Goal: Task Accomplishment & Management: Use online tool/utility

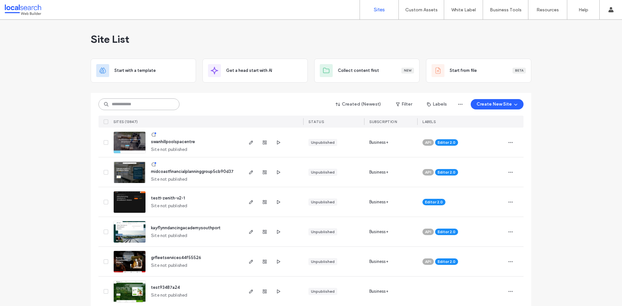
click at [132, 105] on input at bounding box center [139, 105] width 81 height 12
paste input "********"
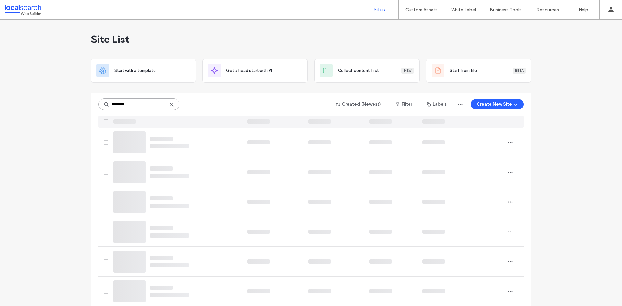
type input "********"
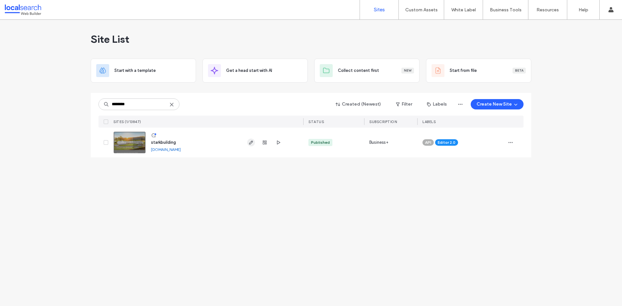
click at [250, 143] on use "button" at bounding box center [251, 143] width 4 height 4
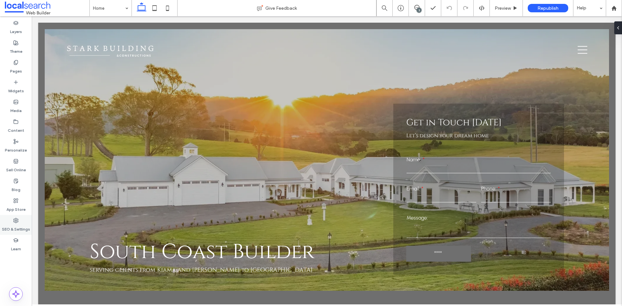
click at [17, 224] on label "SEO & Settings" at bounding box center [16, 227] width 28 height 9
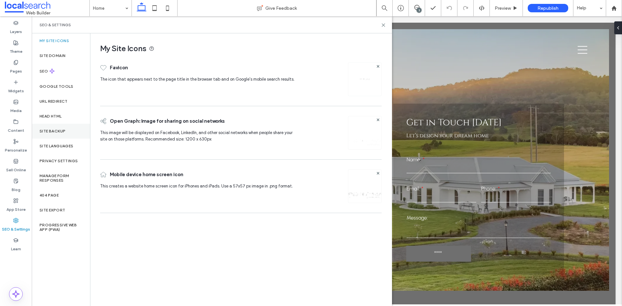
click at [70, 131] on div "Site Backup" at bounding box center [61, 131] width 58 height 15
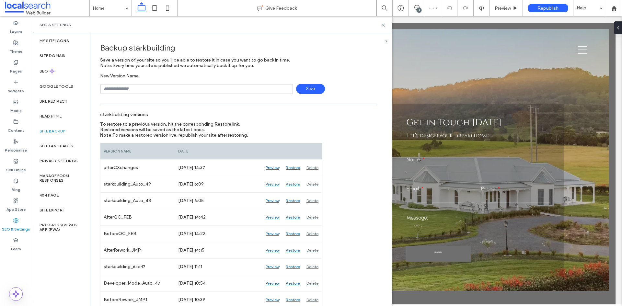
click at [153, 88] on input "text" at bounding box center [196, 89] width 193 height 10
type input "**********"
click at [310, 91] on span "Save" at bounding box center [310, 89] width 29 height 10
click at [382, 26] on icon at bounding box center [383, 25] width 5 height 5
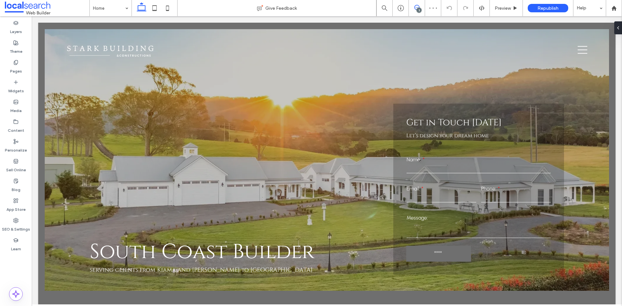
click at [415, 10] on icon at bounding box center [416, 7] width 5 height 5
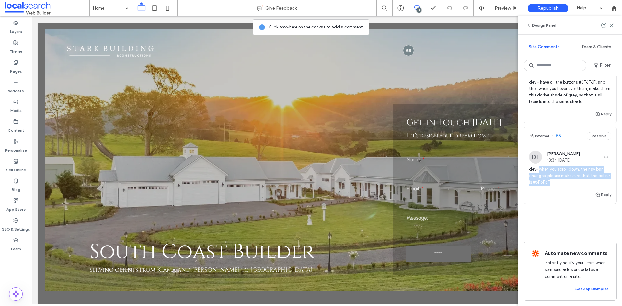
drag, startPoint x: 539, startPoint y: 162, endPoint x: 569, endPoint y: 179, distance: 34.5
click at [569, 179] on div "dev- when you scroll down, the nav bar changes, please make sure that the colou…" at bounding box center [570, 178] width 82 height 25
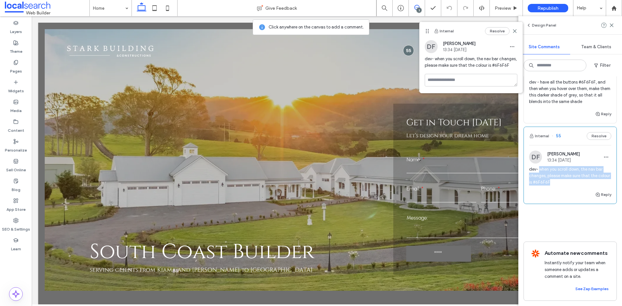
copy span "when you scroll down, the nav bar changes, please make sure that the colour is …"
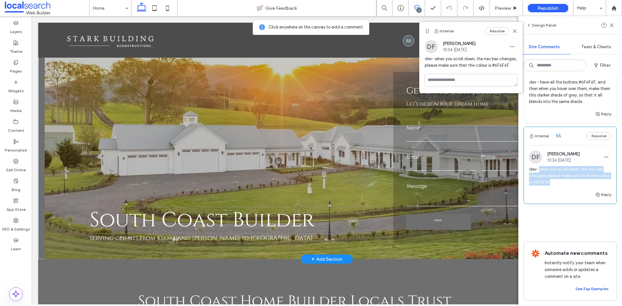
scroll to position [130, 0]
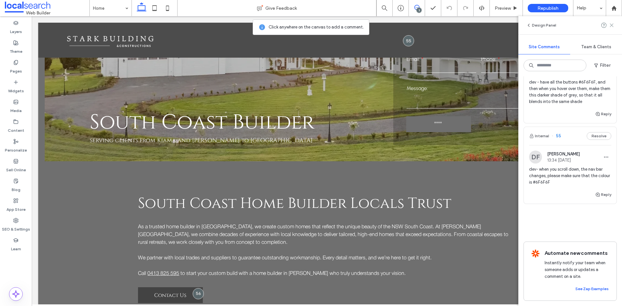
click at [612, 25] on use at bounding box center [611, 25] width 3 height 3
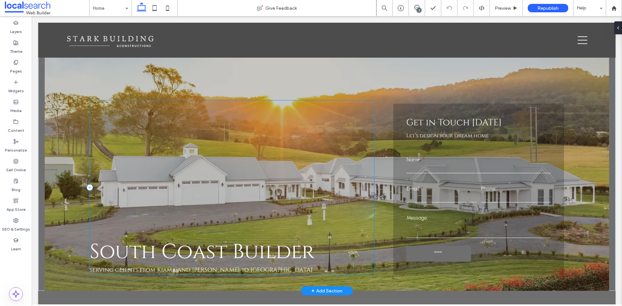
scroll to position [97, 0]
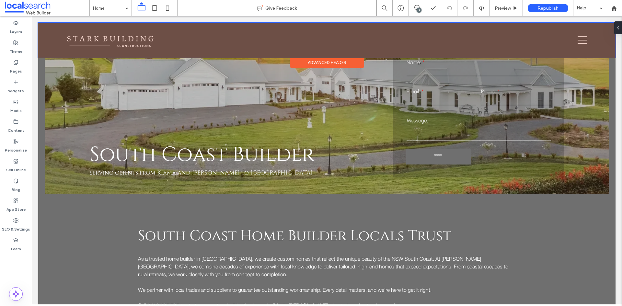
click at [318, 61] on div "Advanced Header" at bounding box center [327, 63] width 74 height 10
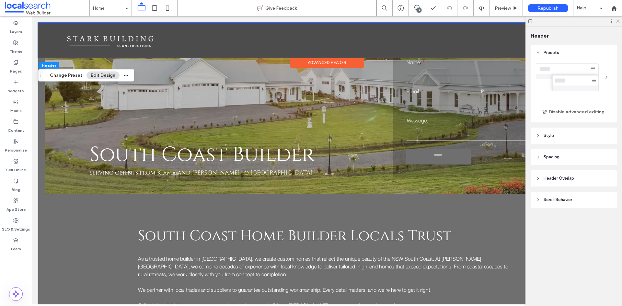
click at [559, 198] on span "Scroll Behavior" at bounding box center [558, 200] width 29 height 6
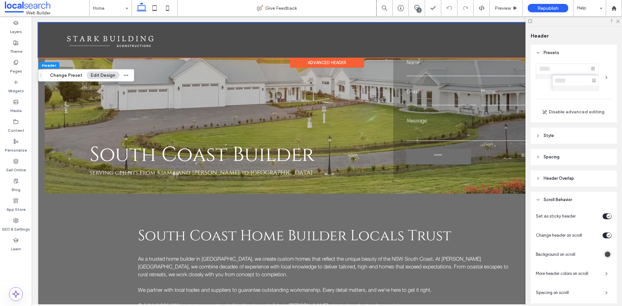
click at [605, 256] on div "rgba(76,76,76,1)" at bounding box center [608, 255] width 6 height 6
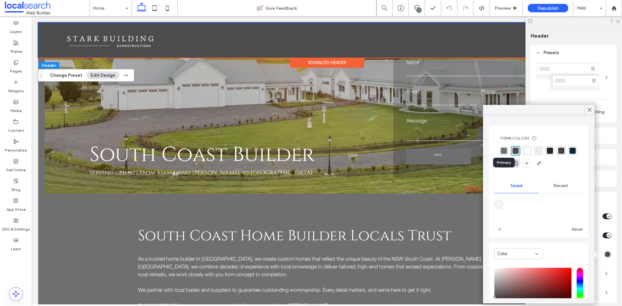
click at [505, 150] on div "rgba(111,111,111,1)" at bounding box center [504, 151] width 6 height 6
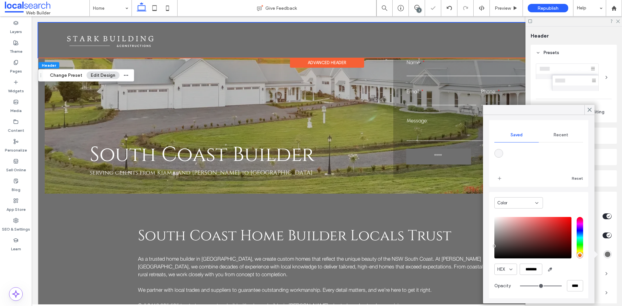
scroll to position [52, 0]
drag, startPoint x: 523, startPoint y: 268, endPoint x: 549, endPoint y: 268, distance: 25.9
click at [549, 268] on div "HEX *******" at bounding box center [539, 267] width 89 height 11
paste input "color picker textbox"
type input "*******"
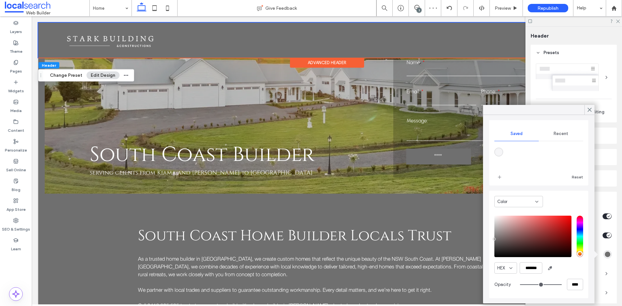
click at [566, 272] on div "HEX *******" at bounding box center [539, 267] width 89 height 11
click at [618, 22] on icon at bounding box center [618, 21] width 4 height 4
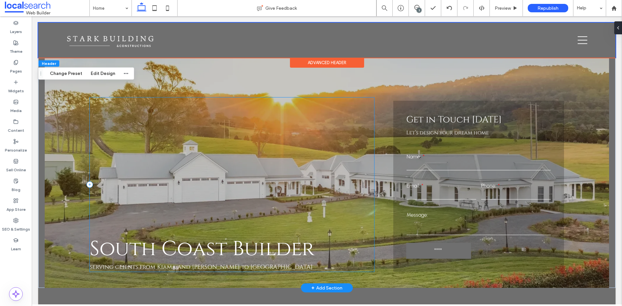
scroll to position [0, 0]
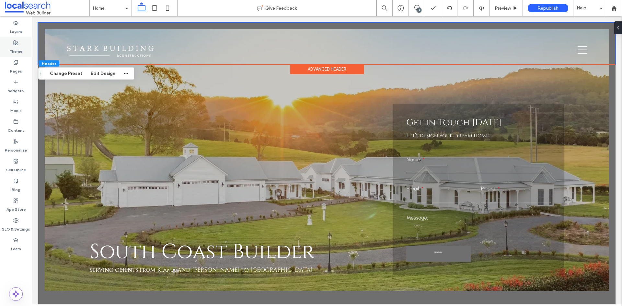
click at [15, 46] on label "Theme" at bounding box center [16, 49] width 13 height 9
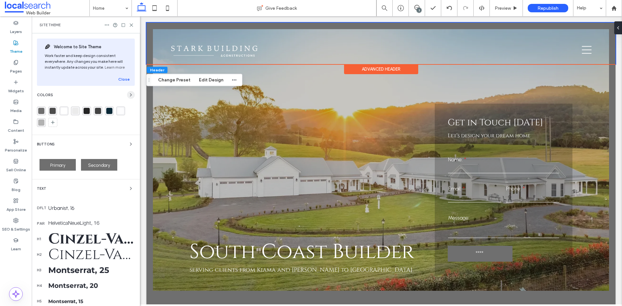
click at [130, 94] on use "button" at bounding box center [130, 95] width 1 height 3
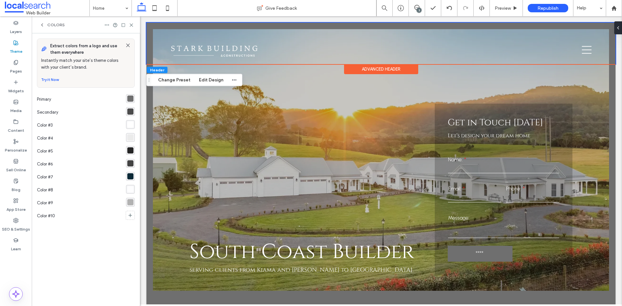
click at [128, 98] on div "rgba(111,111,111,1)" at bounding box center [130, 99] width 6 height 6
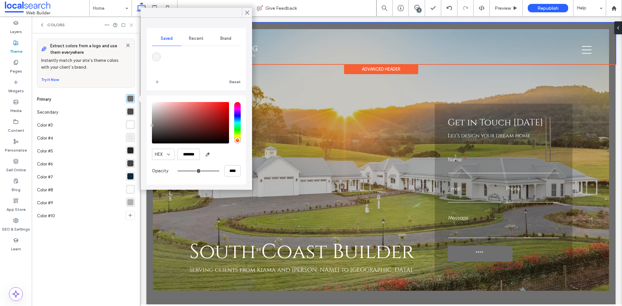
click at [133, 25] on icon at bounding box center [131, 25] width 5 height 5
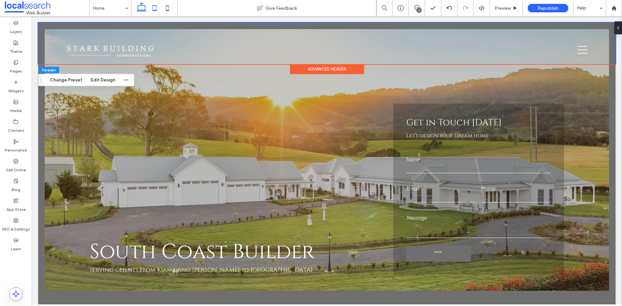
click at [153, 7] on icon at bounding box center [154, 8] width 13 height 13
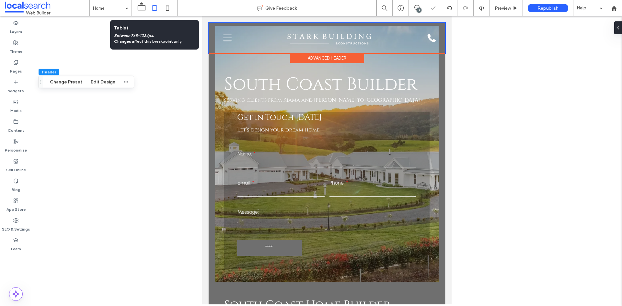
type input "*"
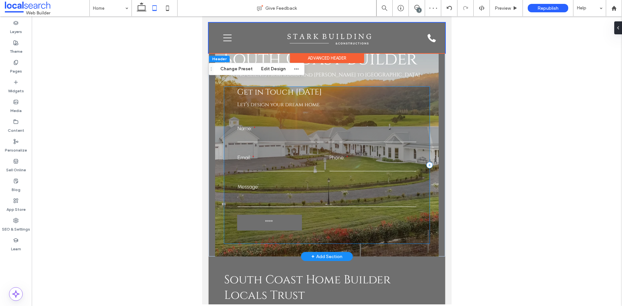
scroll to position [32, 0]
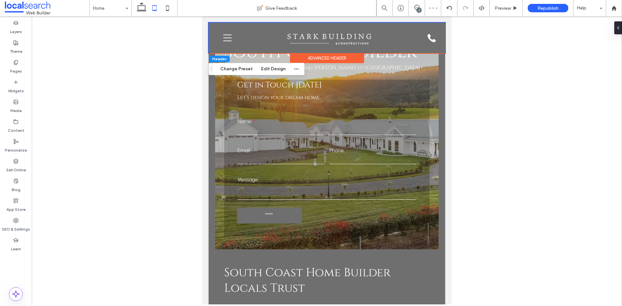
click at [314, 57] on div "Advanced Header" at bounding box center [327, 58] width 74 height 10
click at [265, 69] on button "Edit Design" at bounding box center [273, 69] width 33 height 8
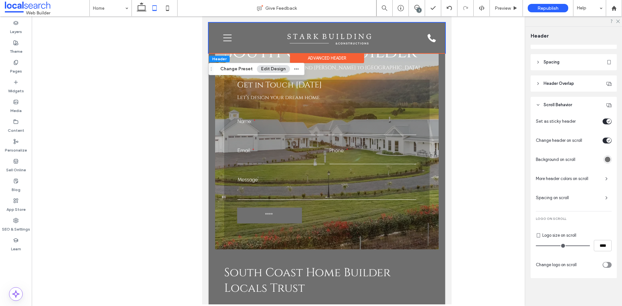
scroll to position [96, 0]
click at [605, 157] on div "rgba(111, 111, 111, 1)" at bounding box center [608, 159] width 6 height 6
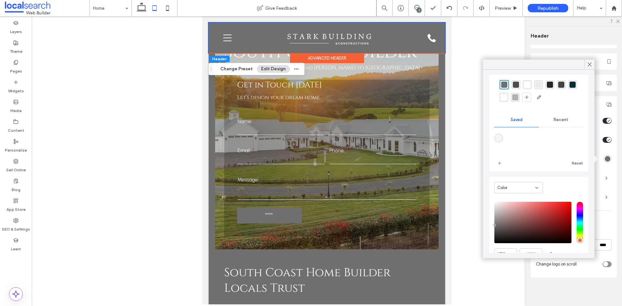
scroll to position [52, 0]
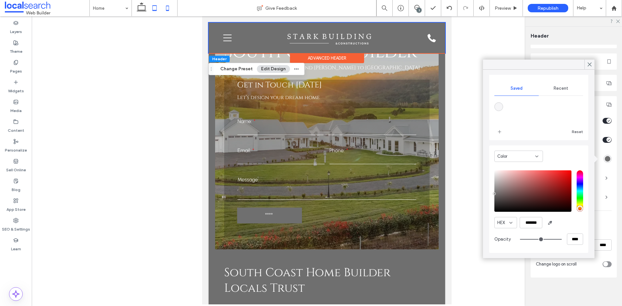
click at [172, 9] on icon at bounding box center [167, 8] width 13 height 13
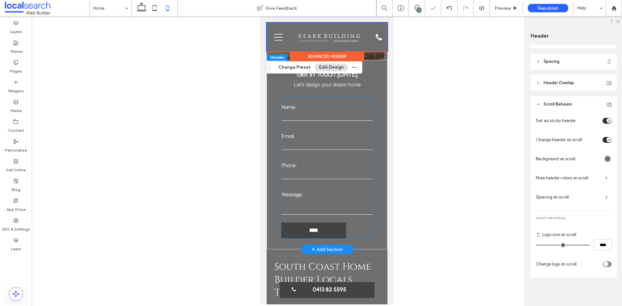
scroll to position [97, 0]
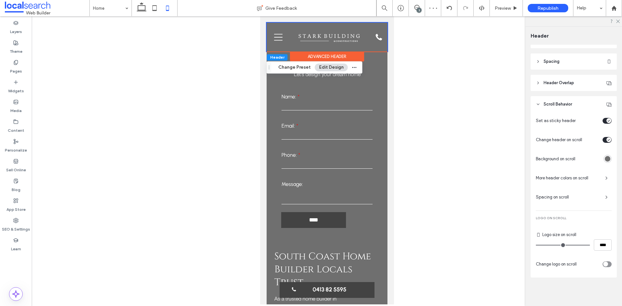
click at [605, 159] on div "rgba(111, 111, 111, 1)" at bounding box center [608, 159] width 6 height 6
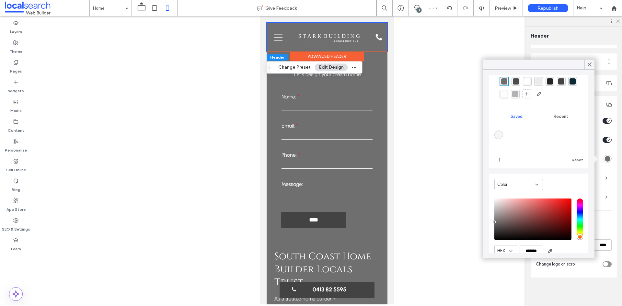
scroll to position [52, 0]
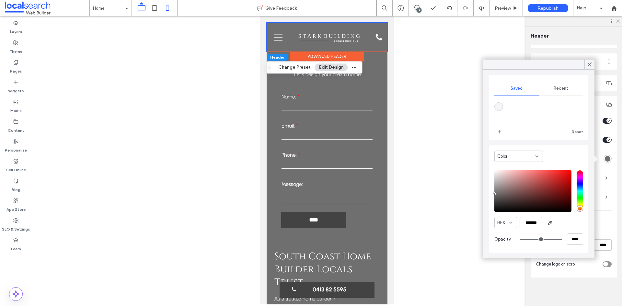
click at [142, 6] on icon at bounding box center [141, 8] width 13 height 13
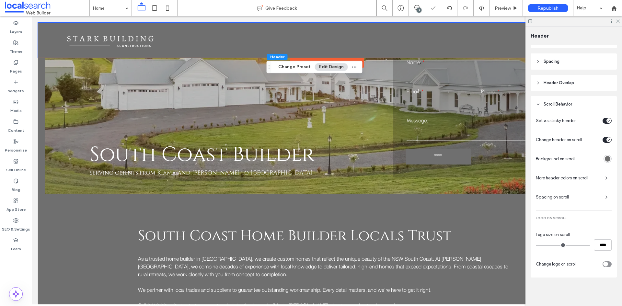
type input "**"
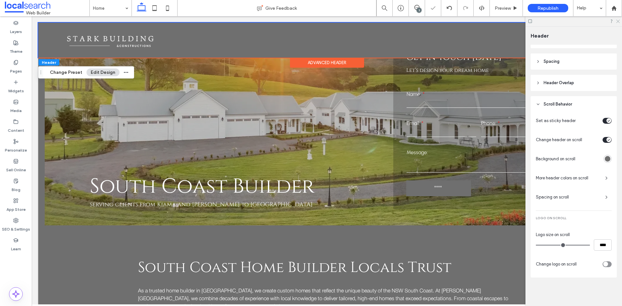
drag, startPoint x: 617, startPoint y: 20, endPoint x: 586, endPoint y: 4, distance: 35.4
click at [617, 20] on icon at bounding box center [618, 21] width 4 height 4
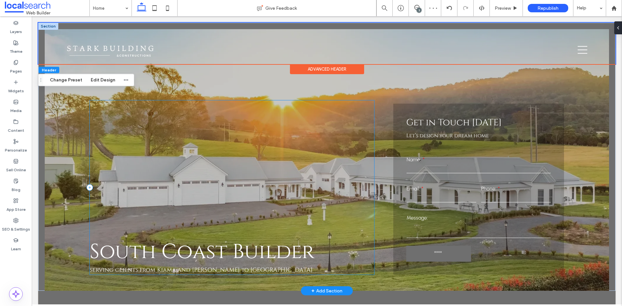
scroll to position [65, 0]
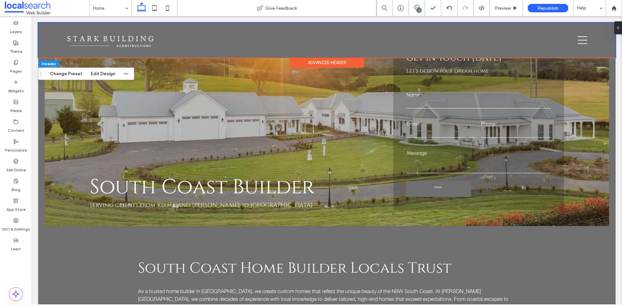
click at [418, 10] on div "3" at bounding box center [419, 10] width 5 height 5
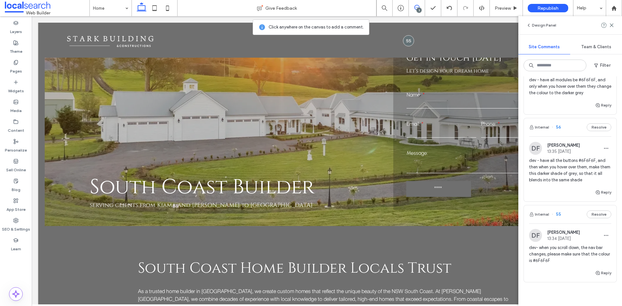
scroll to position [33, 0]
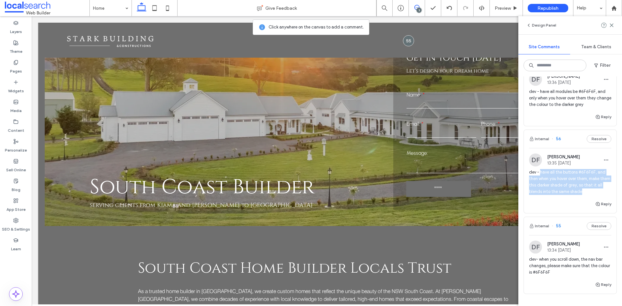
drag, startPoint x: 562, startPoint y: 175, endPoint x: 597, endPoint y: 195, distance: 40.1
click at [597, 195] on div "dev - have all the buttons #6F6F6F, and then when you hover over them, make the…" at bounding box center [570, 184] width 82 height 31
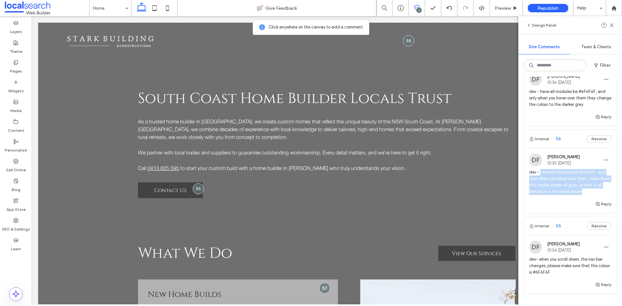
scroll to position [248, 0]
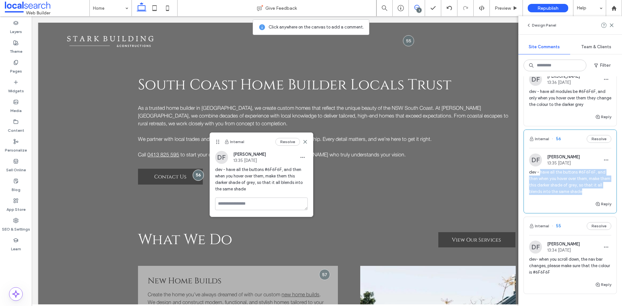
copy span "have all the buttons #6F6F6F, and then when you hover over them, make them this…"
click at [17, 46] on label "Theme" at bounding box center [16, 49] width 13 height 9
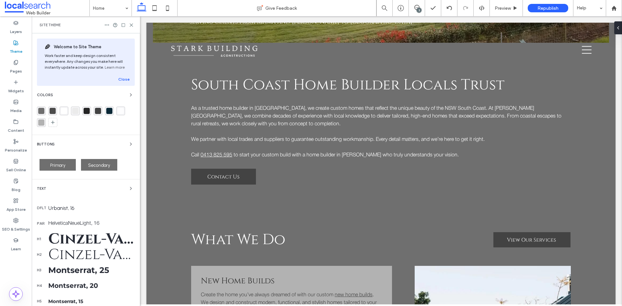
scroll to position [0, 0]
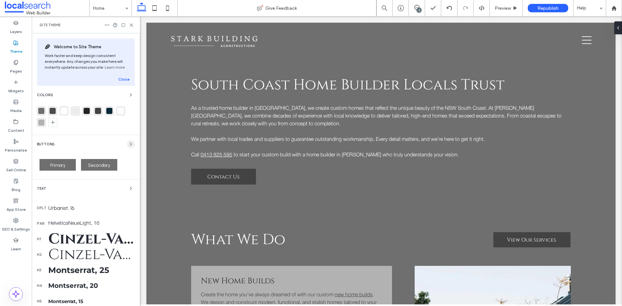
click at [130, 145] on use "button" at bounding box center [130, 144] width 1 height 3
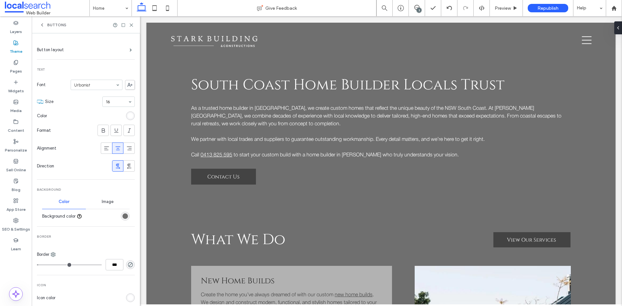
scroll to position [130, 0]
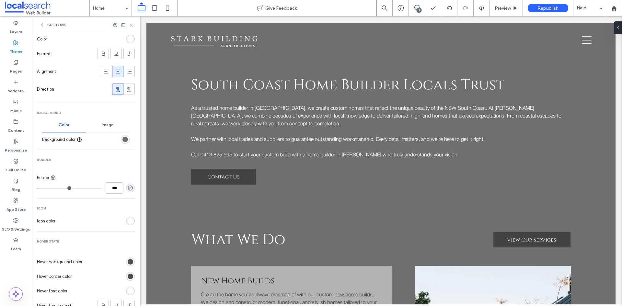
click at [132, 26] on use at bounding box center [131, 25] width 3 height 3
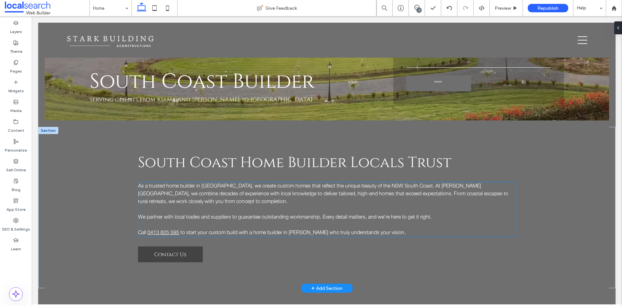
scroll to position [194, 0]
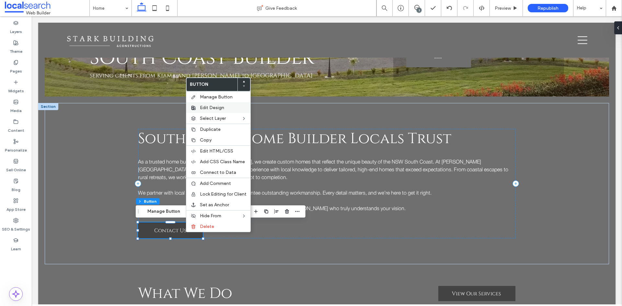
click at [217, 108] on span "Edit Design" at bounding box center [212, 108] width 24 height 6
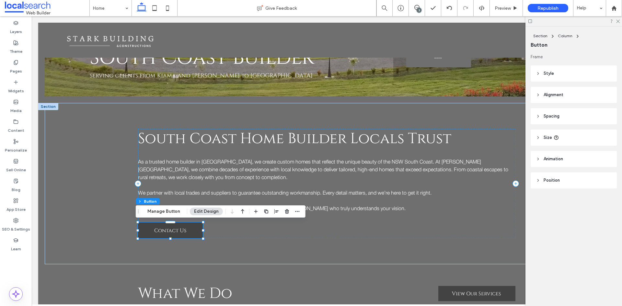
click at [547, 75] on span "Style" at bounding box center [549, 73] width 10 height 6
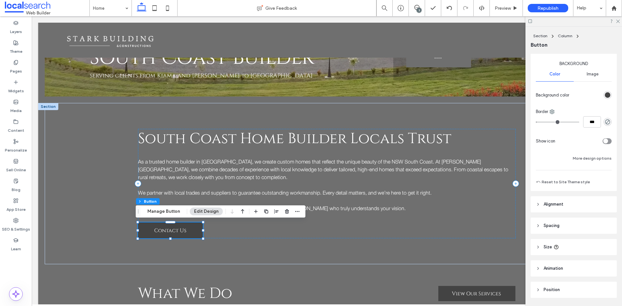
scroll to position [118, 0]
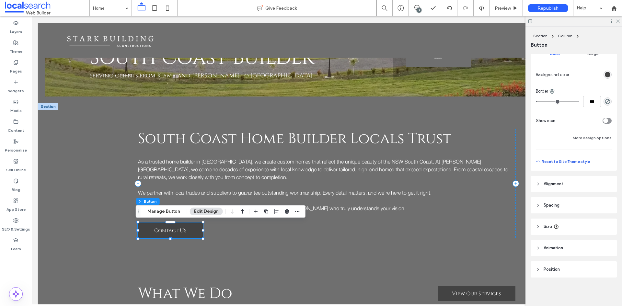
click at [562, 160] on button "Reset to Site Theme style" at bounding box center [563, 162] width 54 height 8
click at [619, 19] on icon at bounding box center [618, 21] width 4 height 4
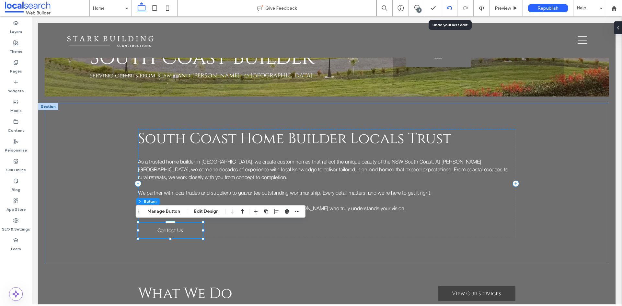
click at [448, 7] on use at bounding box center [449, 8] width 5 height 4
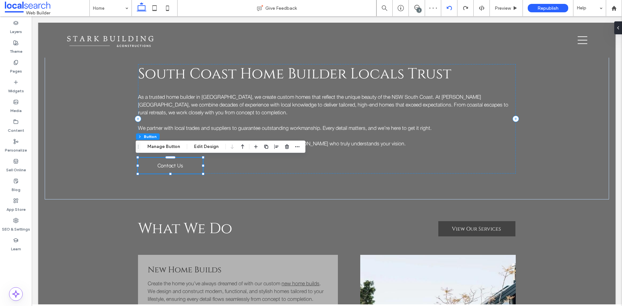
scroll to position [0, 0]
click at [448, 7] on use at bounding box center [449, 8] width 5 height 4
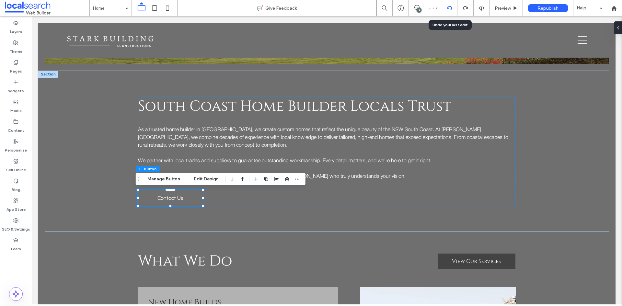
click at [449, 12] on div at bounding box center [449, 8] width 16 height 16
click at [449, 6] on icon at bounding box center [449, 8] width 5 height 5
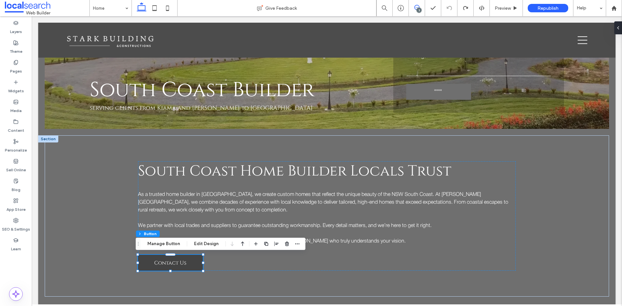
click at [416, 9] on icon at bounding box center [416, 7] width 5 height 5
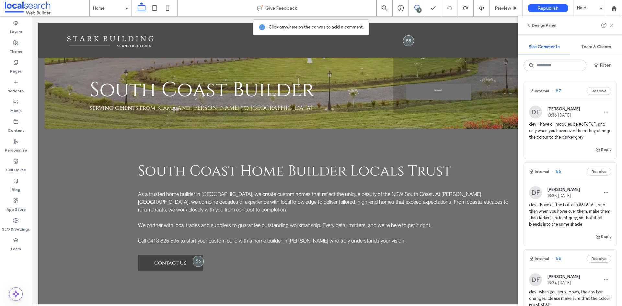
click at [611, 25] on use at bounding box center [611, 25] width 3 height 3
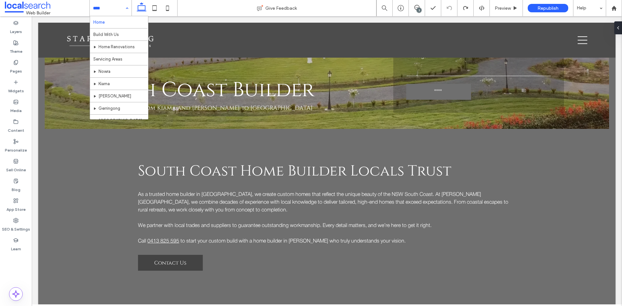
click at [130, 4] on div "Home Build With Us Home Renovations Servicing Areas Nowra Kiama Berry Gerringon…" at bounding box center [111, 8] width 42 height 16
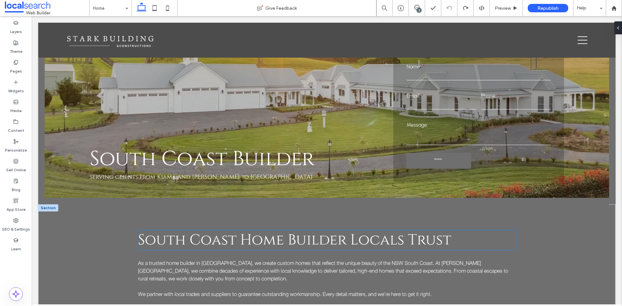
scroll to position [32, 0]
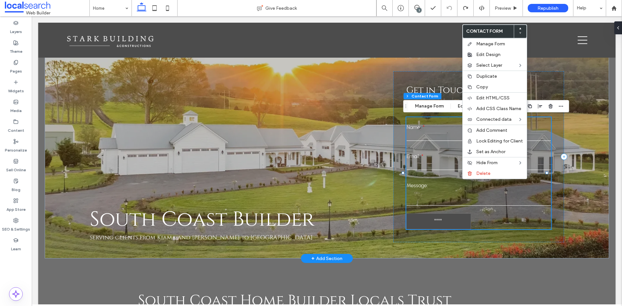
type input "*"
type input "***"
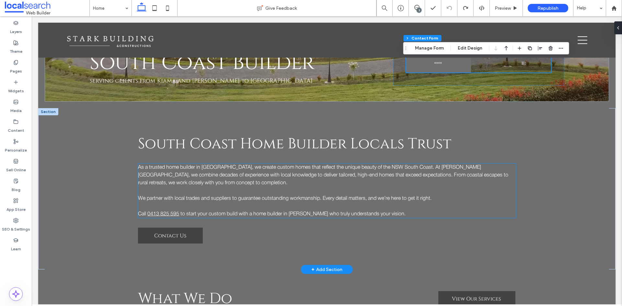
scroll to position [227, 0]
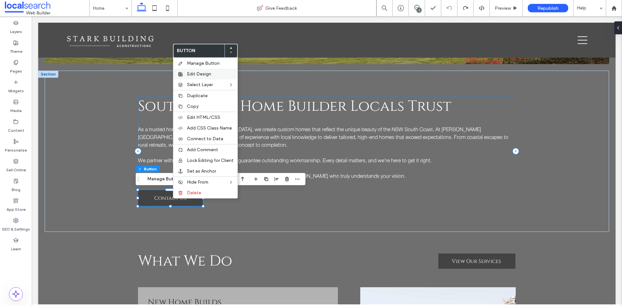
click at [195, 72] on span "Edit Design" at bounding box center [199, 74] width 24 height 6
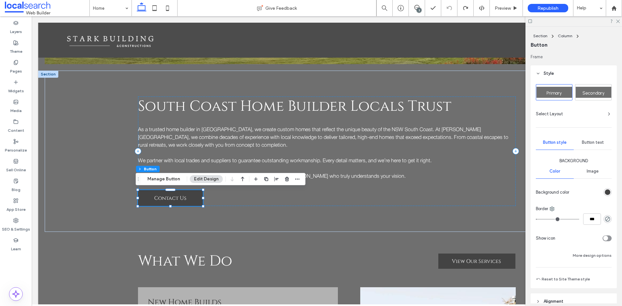
click at [605, 191] on div "rgb(67, 67, 67)" at bounding box center [608, 193] width 6 height 6
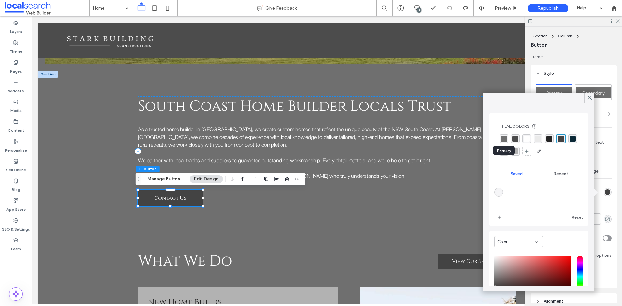
click at [505, 139] on div "rgba(111,111,111,1)" at bounding box center [504, 139] width 6 height 6
click at [588, 97] on icon at bounding box center [590, 98] width 6 height 6
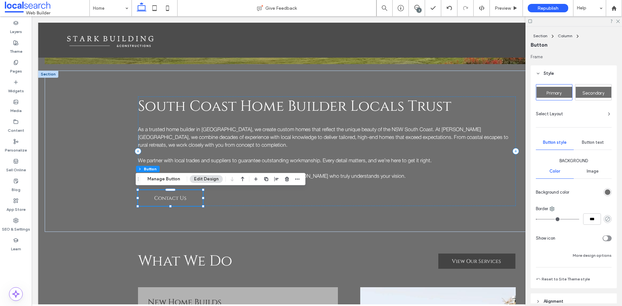
click at [605, 219] on icon "rgba(0, 0, 0, 0)" at bounding box center [608, 219] width 6 height 6
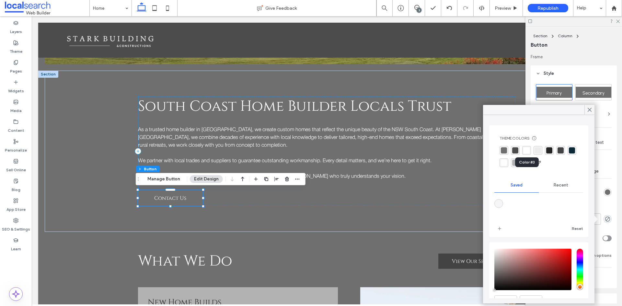
click at [528, 149] on div "rgba(255, 255, 255, 1)" at bounding box center [527, 150] width 6 height 6
click at [591, 106] on span at bounding box center [590, 110] width 6 height 10
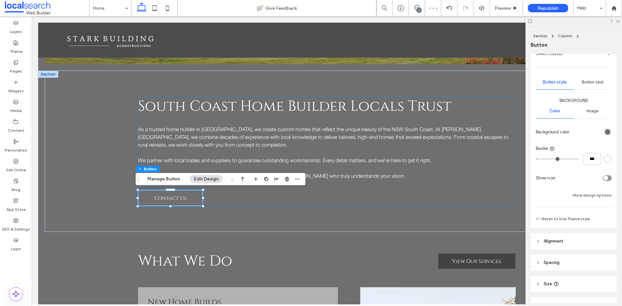
scroll to position [65, 0]
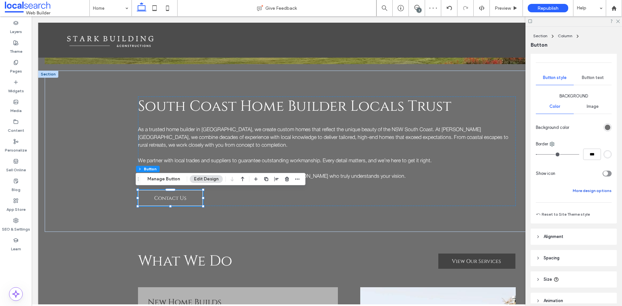
click at [589, 190] on button "More design options" at bounding box center [592, 191] width 39 height 8
click at [607, 272] on div "rgb(67, 67, 67)" at bounding box center [608, 271] width 6 height 6
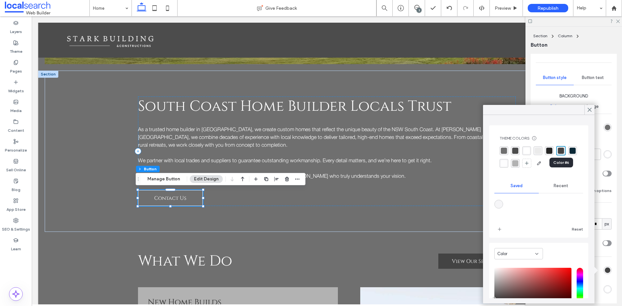
click at [562, 150] on div "rgba(67, 67, 67, 1)" at bounding box center [561, 151] width 6 height 6
click at [590, 110] on use at bounding box center [589, 110] width 3 height 4
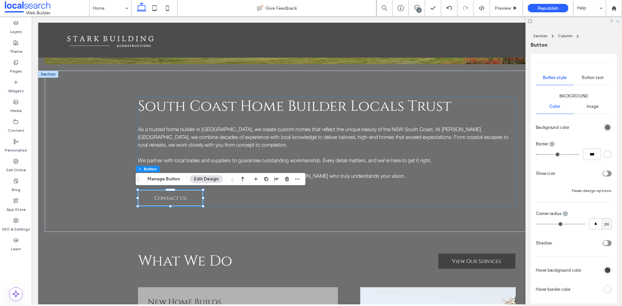
click at [618, 22] on icon at bounding box center [618, 21] width 4 height 4
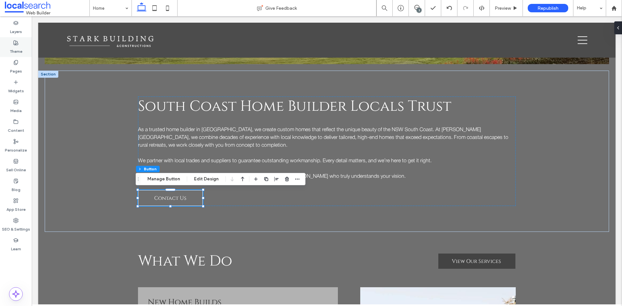
click at [15, 51] on label "Theme" at bounding box center [16, 49] width 13 height 9
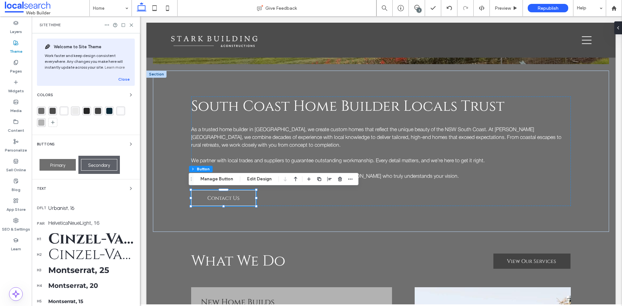
click at [101, 165] on span "Secondary" at bounding box center [99, 166] width 22 height 6
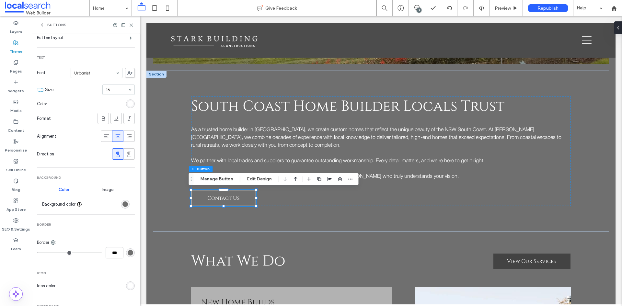
click at [128, 254] on div "rgb(111, 111, 111)" at bounding box center [131, 253] width 6 height 6
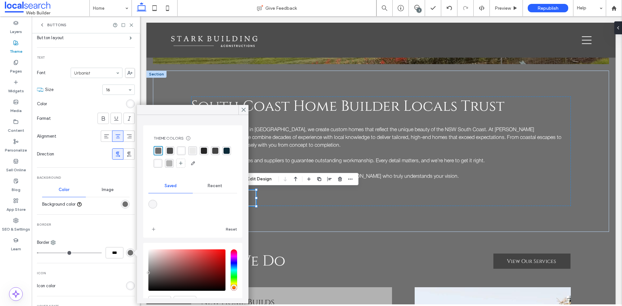
click at [181, 150] on div "rgba(255, 255, 255, 1)" at bounding box center [181, 151] width 6 height 6
click at [96, 229] on div "Secondary Button layout Text Font Urbanist Size 16 Color Format Alignment Direc…" at bounding box center [86, 213] width 98 height 450
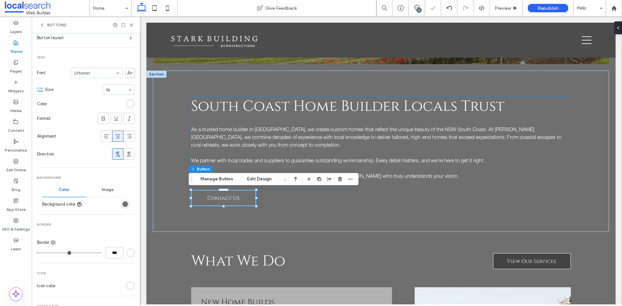
click at [124, 204] on div "rgb(111, 111, 111)" at bounding box center [125, 205] width 6 height 6
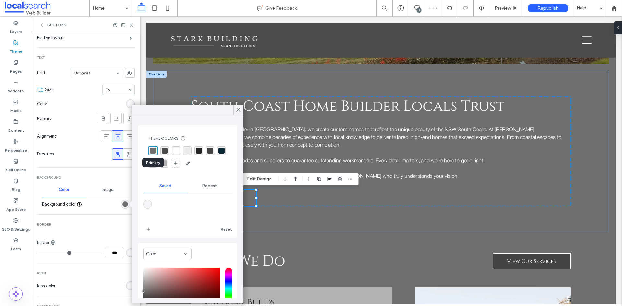
click at [153, 149] on div "rgba(111,111,111,1)" at bounding box center [153, 151] width 6 height 6
click at [152, 149] on div "rgba(111,111,111,1)" at bounding box center [153, 151] width 6 height 6
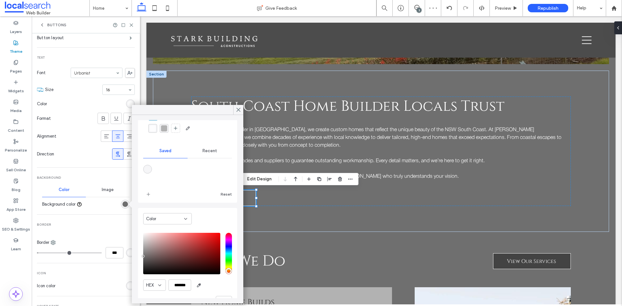
scroll to position [52, 0]
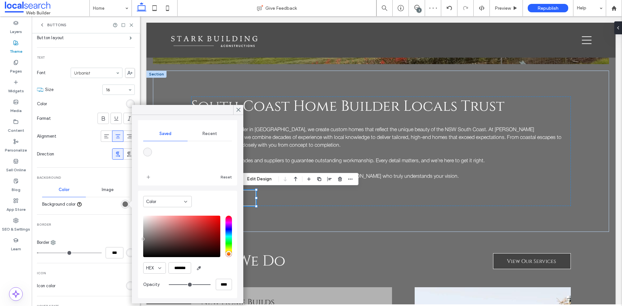
click at [92, 224] on span "Border" at bounding box center [86, 225] width 98 height 5
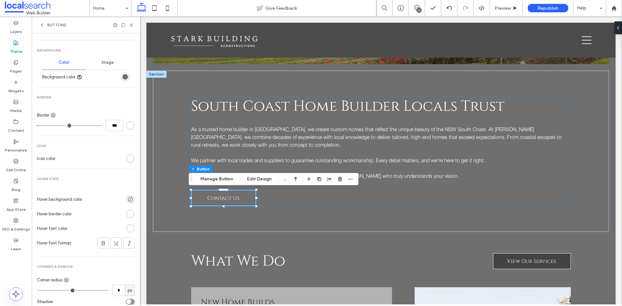
scroll to position [194, 0]
click at [128, 197] on use "rgba(0, 0, 0, 0)" at bounding box center [130, 197] width 5 height 5
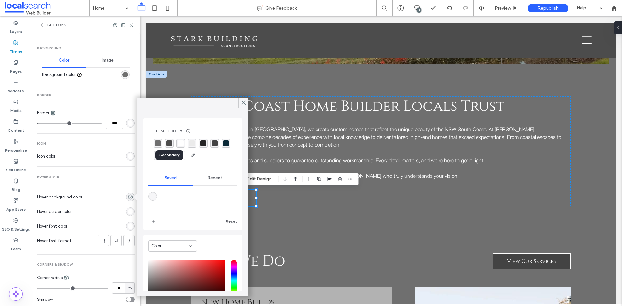
click at [170, 145] on div "rgba(76,76,76,1)" at bounding box center [169, 143] width 6 height 6
click at [94, 206] on div "Hover border color" at bounding box center [86, 212] width 98 height 18
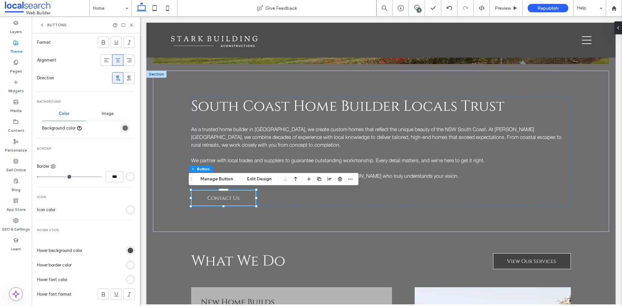
scroll to position [210, 0]
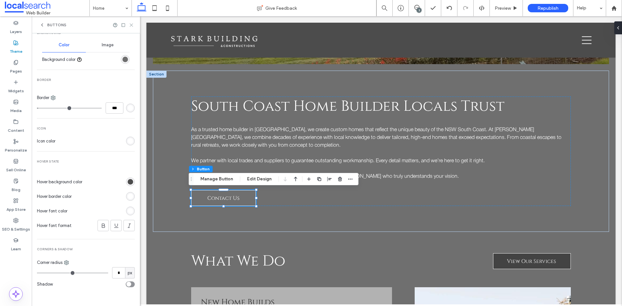
click at [131, 23] on icon at bounding box center [131, 25] width 5 height 5
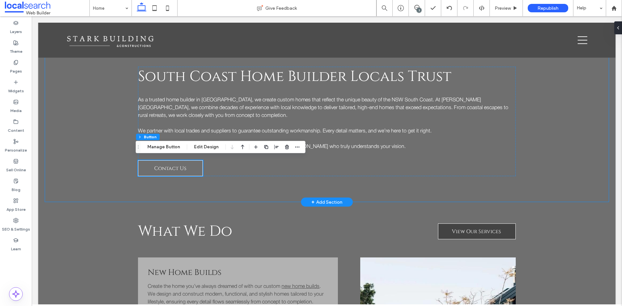
scroll to position [259, 0]
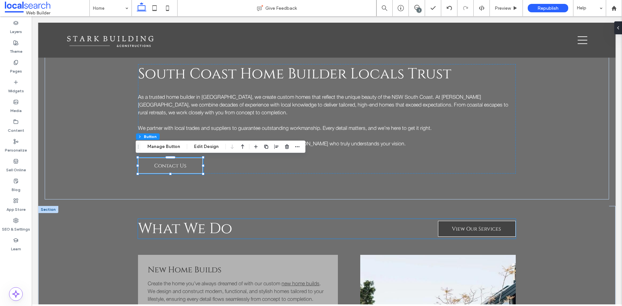
click at [471, 228] on span "View Our Services" at bounding box center [476, 229] width 49 height 14
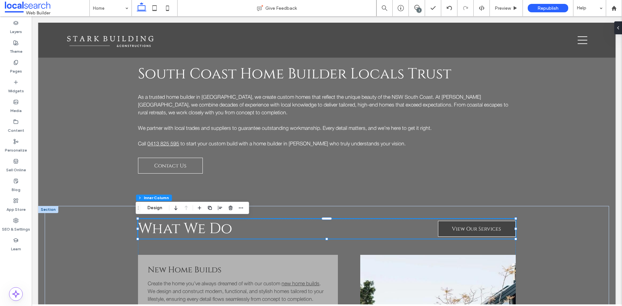
click at [471, 228] on span "View Our Services" at bounding box center [476, 229] width 49 height 14
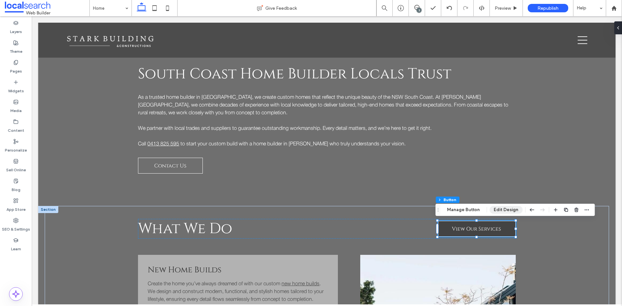
click at [495, 208] on button "Edit Design" at bounding box center [506, 210] width 33 height 8
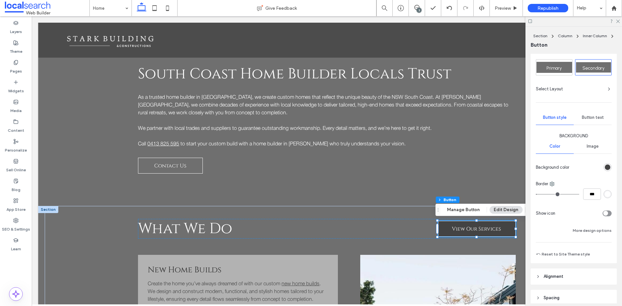
scroll to position [97, 0]
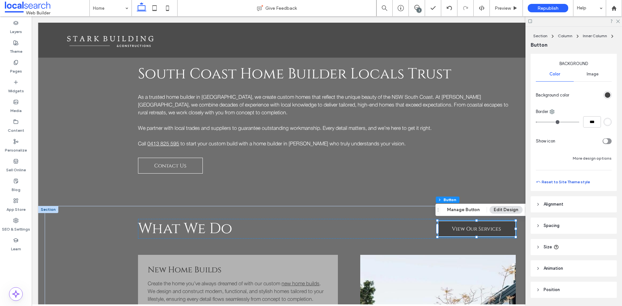
click at [565, 182] on button "Reset to Site Theme style" at bounding box center [563, 182] width 54 height 8
click at [620, 19] on div at bounding box center [574, 21] width 97 height 10
click at [617, 20] on icon at bounding box center [618, 21] width 4 height 4
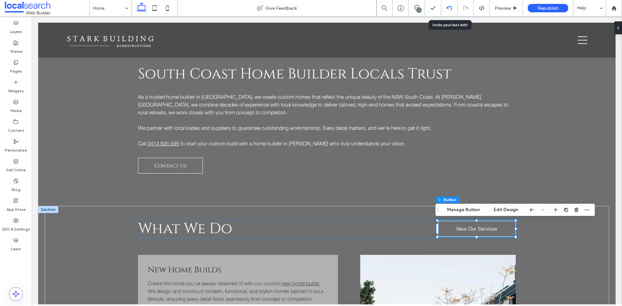
click at [448, 6] on icon at bounding box center [449, 8] width 5 height 5
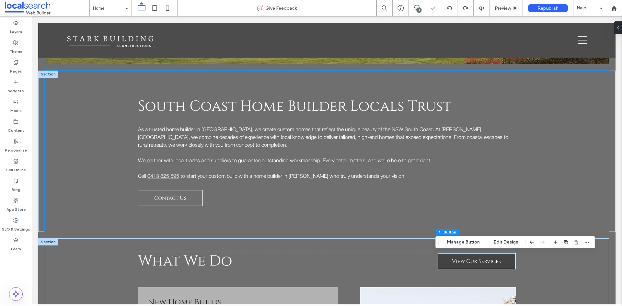
scroll to position [0, 0]
click at [512, 241] on button "Edit Design" at bounding box center [506, 243] width 33 height 8
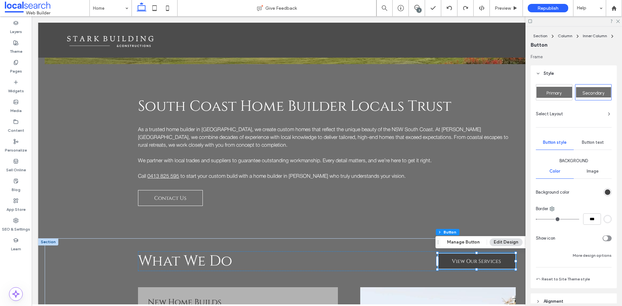
click at [595, 139] on div "Button text" at bounding box center [593, 142] width 38 height 14
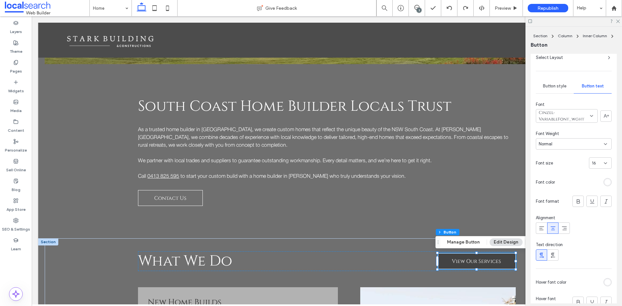
scroll to position [65, 0]
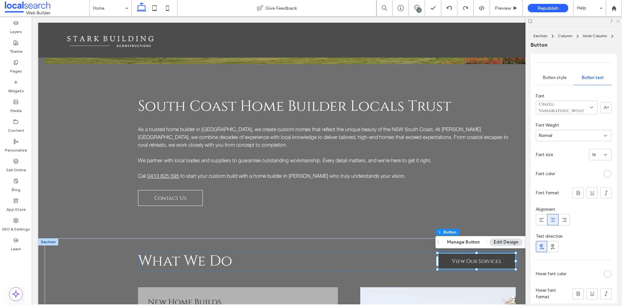
click at [617, 21] on icon at bounding box center [618, 21] width 4 height 4
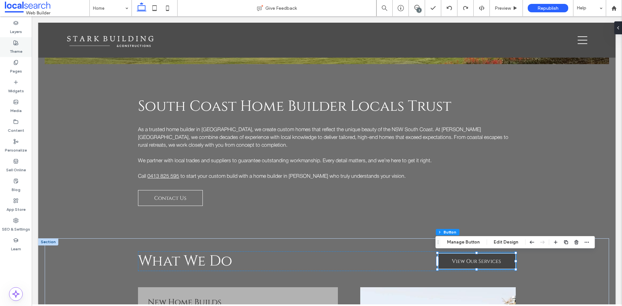
click at [19, 52] on label "Theme" at bounding box center [16, 49] width 13 height 9
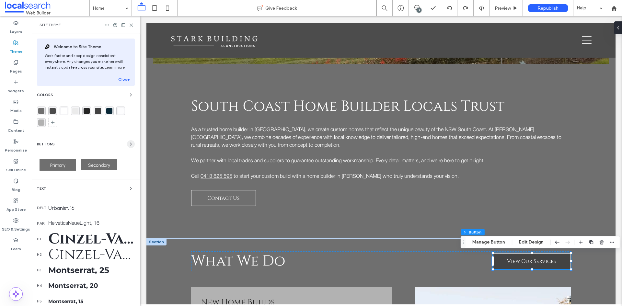
click at [128, 142] on icon "button" at bounding box center [130, 144] width 5 height 5
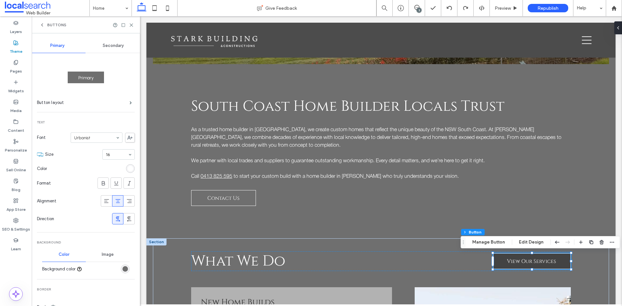
click at [109, 46] on span "Secondary" at bounding box center [113, 45] width 21 height 5
type input "*"
click at [131, 25] on use at bounding box center [131, 25] width 3 height 3
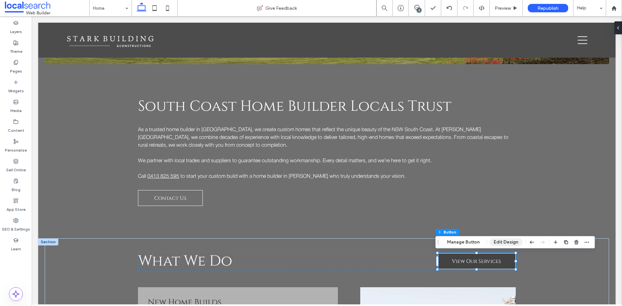
click at [516, 243] on button "Edit Design" at bounding box center [506, 243] width 33 height 8
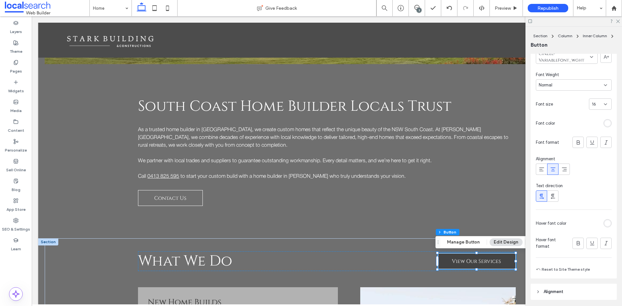
scroll to position [162, 0]
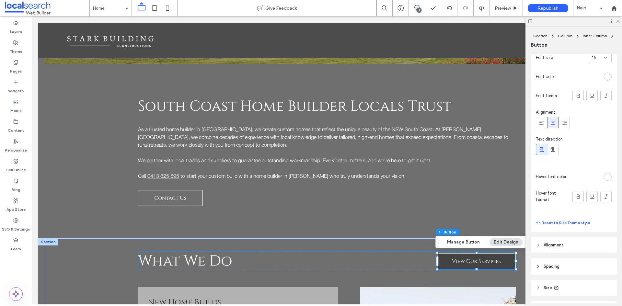
click at [569, 223] on button "Reset to Site Theme style" at bounding box center [563, 223] width 54 height 8
click at [619, 21] on icon at bounding box center [618, 21] width 4 height 4
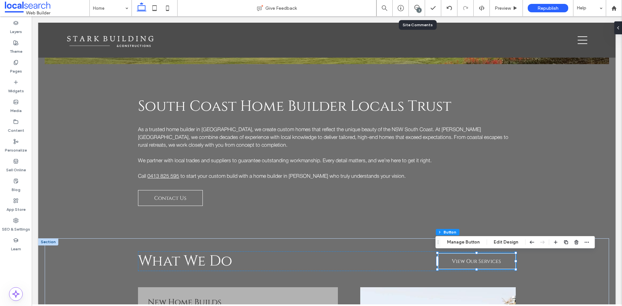
click at [418, 10] on div "3" at bounding box center [419, 10] width 5 height 5
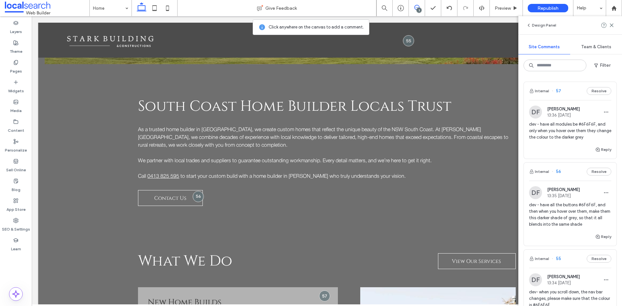
drag, startPoint x: 613, startPoint y: 27, endPoint x: 594, endPoint y: 44, distance: 25.7
click at [613, 27] on use at bounding box center [611, 25] width 3 height 3
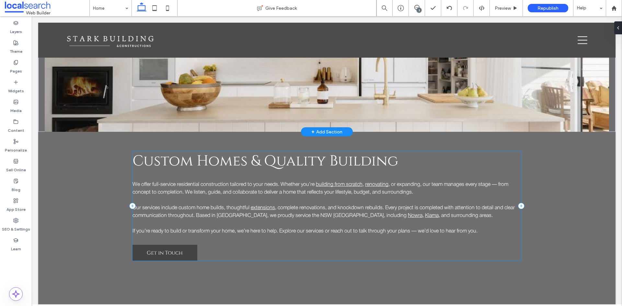
scroll to position [810, 0]
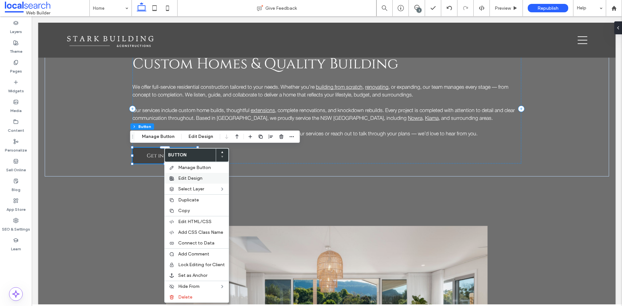
click at [187, 176] on span "Edit Design" at bounding box center [190, 179] width 24 height 6
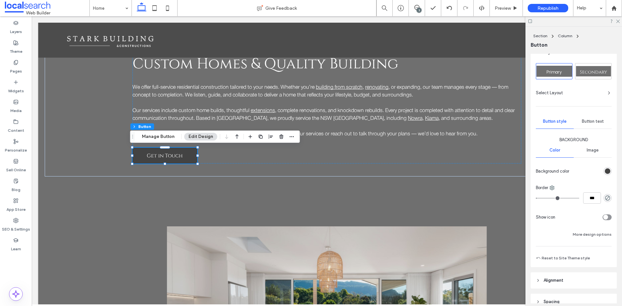
scroll to position [32, 0]
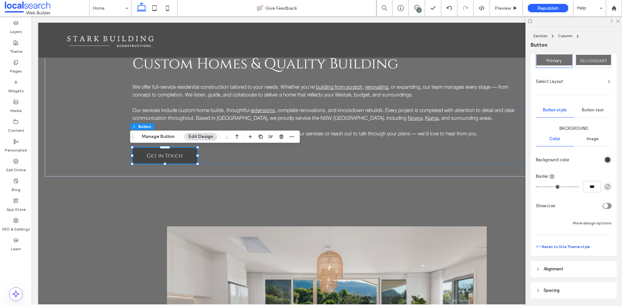
click at [570, 246] on button "Reset to Site Theme style" at bounding box center [563, 247] width 54 height 8
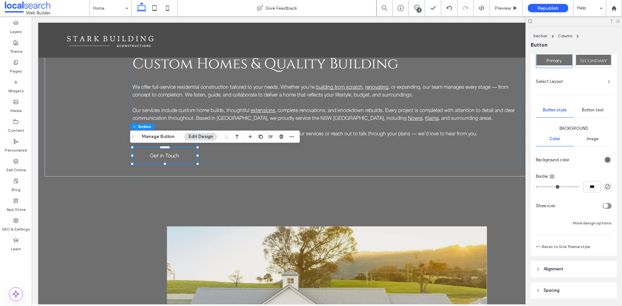
click at [589, 61] on span "Secondary" at bounding box center [593, 61] width 27 height 6
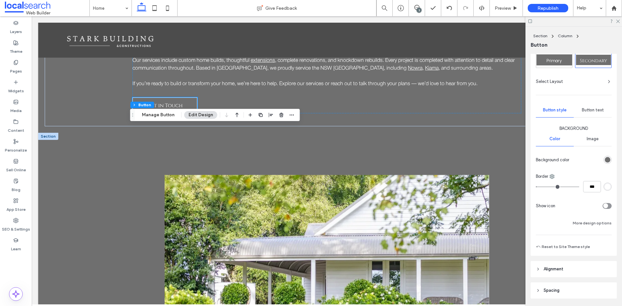
scroll to position [800, 0]
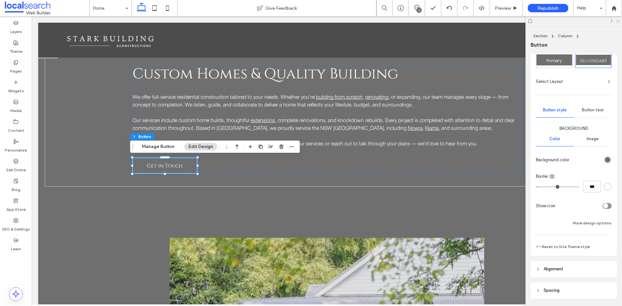
click at [617, 20] on icon at bounding box center [618, 21] width 4 height 4
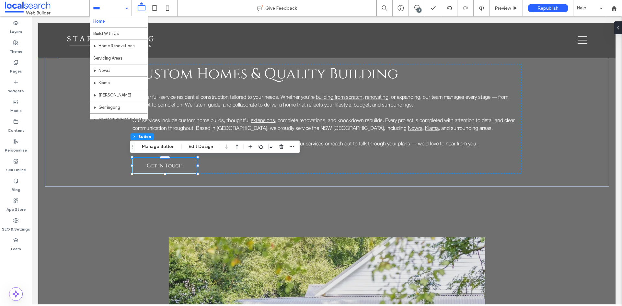
scroll to position [0, 0]
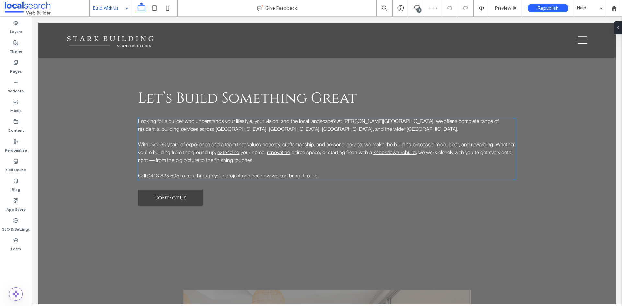
scroll to position [551, 0]
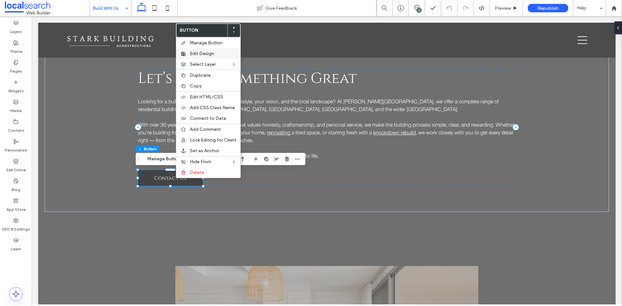
drag, startPoint x: 204, startPoint y: 54, endPoint x: 213, endPoint y: 42, distance: 15.6
click at [204, 54] on span "Edit Design" at bounding box center [202, 54] width 24 height 6
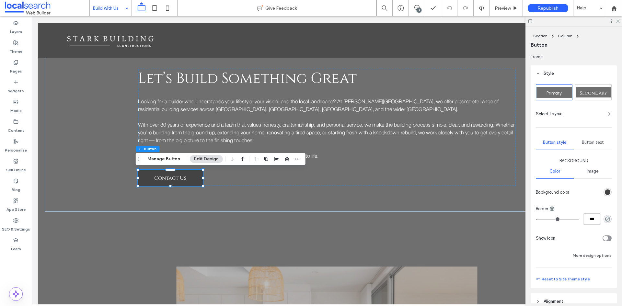
click at [565, 281] on button "Reset to Site Theme style" at bounding box center [563, 279] width 54 height 8
click at [593, 94] on span "Secondary" at bounding box center [593, 93] width 27 height 6
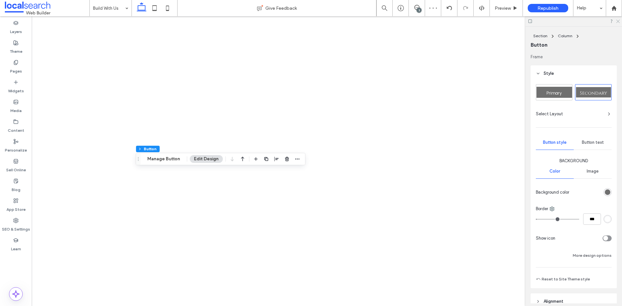
drag, startPoint x: 0, startPoint y: 0, endPoint x: 619, endPoint y: 20, distance: 619.3
click at [619, 20] on icon at bounding box center [618, 21] width 4 height 4
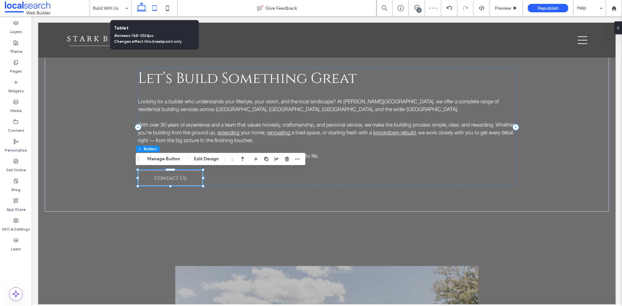
click at [157, 6] on icon at bounding box center [154, 8] width 13 height 13
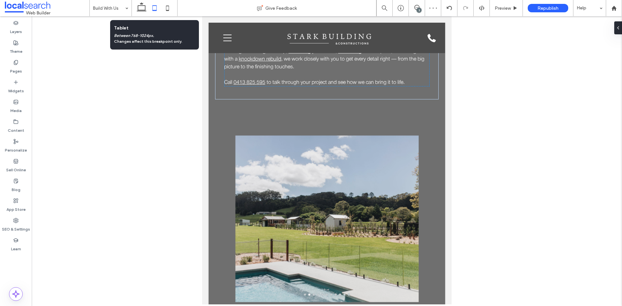
scroll to position [450, 0]
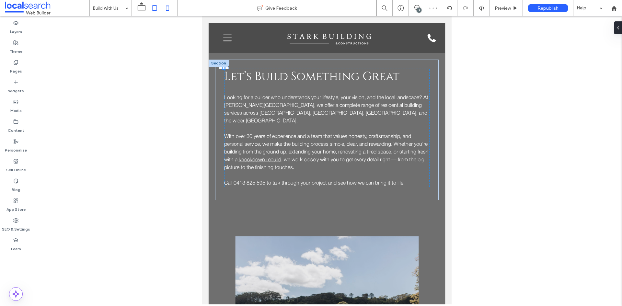
click at [170, 10] on icon at bounding box center [167, 8] width 13 height 13
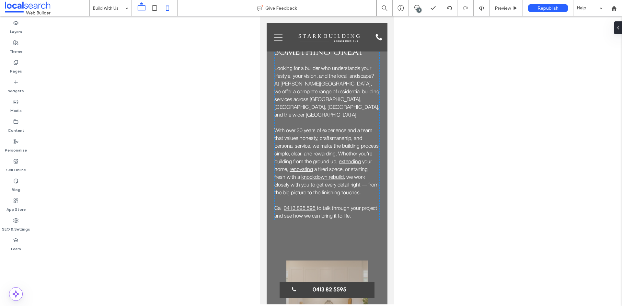
click at [140, 8] on icon at bounding box center [141, 8] width 13 height 13
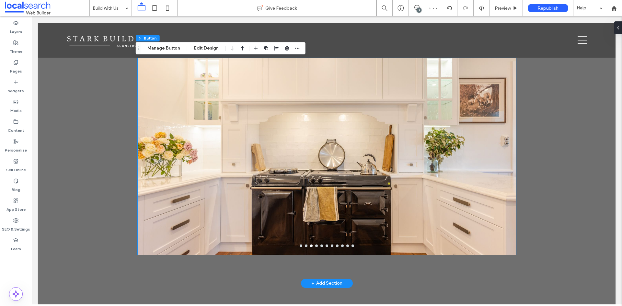
scroll to position [737, 0]
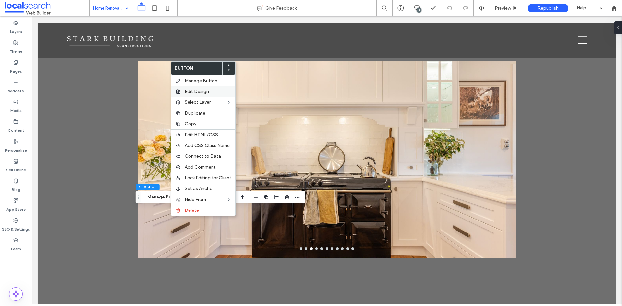
click at [197, 89] on span "Edit Design" at bounding box center [197, 92] width 24 height 6
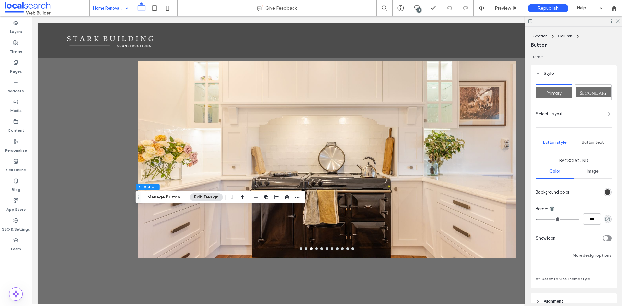
click at [586, 94] on span "Secondary" at bounding box center [593, 93] width 27 height 6
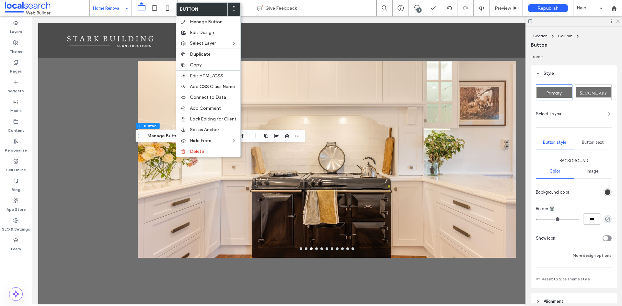
click at [596, 90] on span "Secondary" at bounding box center [593, 93] width 27 height 6
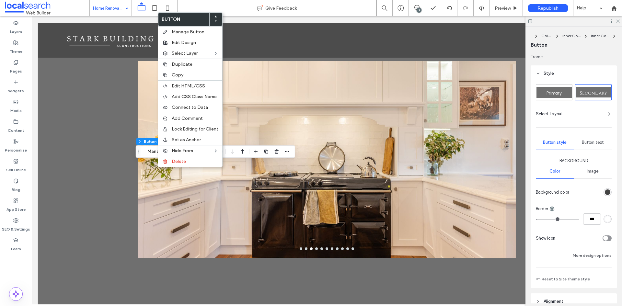
click at [590, 91] on span "Secondary" at bounding box center [593, 93] width 27 height 6
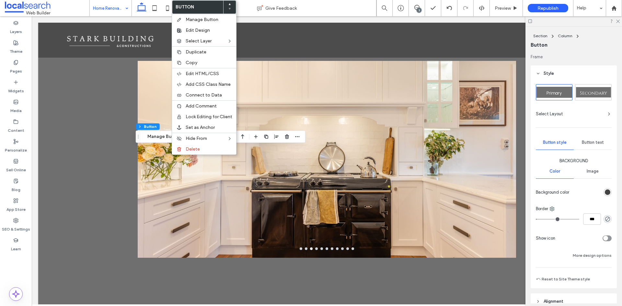
click at [595, 93] on span "Secondary" at bounding box center [593, 93] width 27 height 6
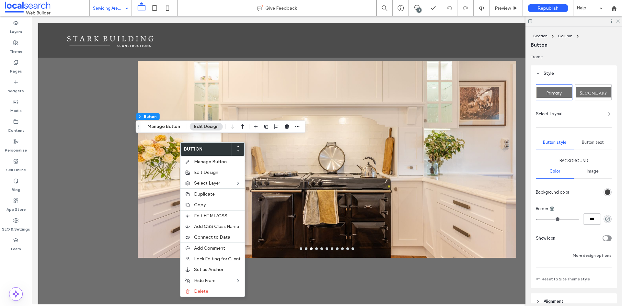
click at [594, 92] on span "Secondary" at bounding box center [593, 93] width 27 height 6
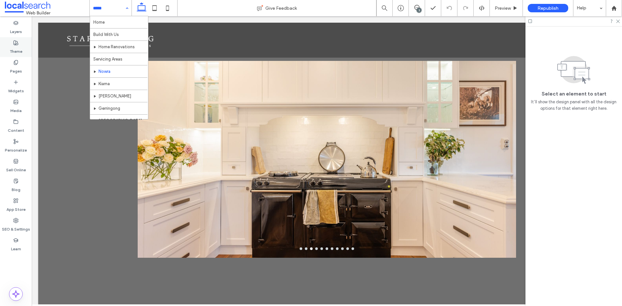
click at [17, 46] on label "Theme" at bounding box center [16, 49] width 13 height 9
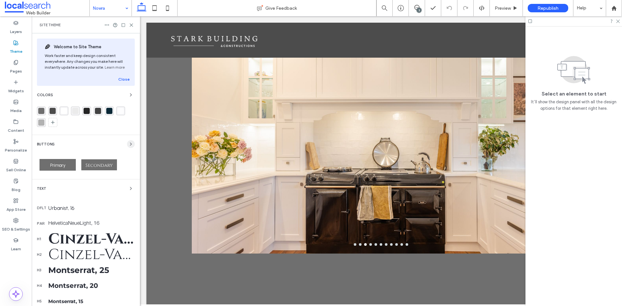
click at [130, 145] on use "button" at bounding box center [130, 144] width 1 height 3
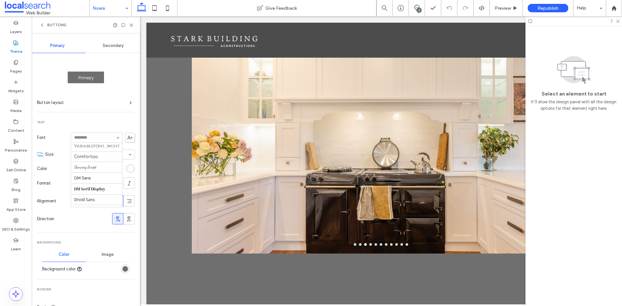
scroll to position [111, 0]
click at [132, 25] on use at bounding box center [131, 25] width 3 height 3
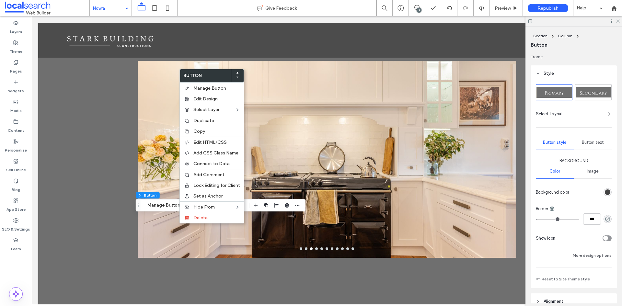
click at [590, 91] on span "Secondary" at bounding box center [593, 93] width 27 height 6
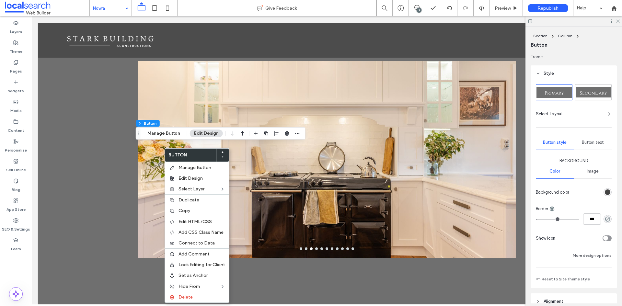
click at [594, 91] on span "Secondary" at bounding box center [593, 93] width 27 height 6
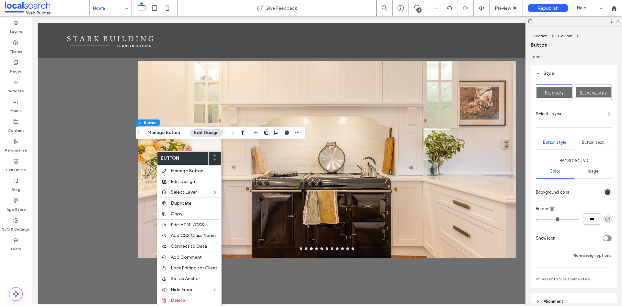
click at [594, 92] on span "Secondary" at bounding box center [593, 93] width 27 height 6
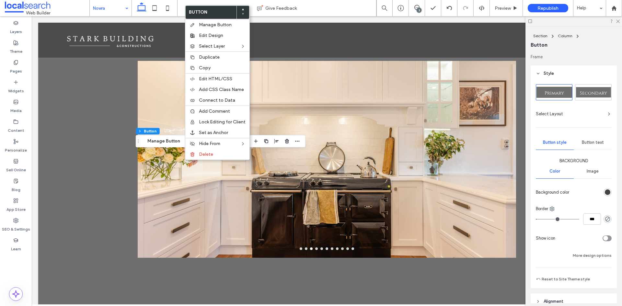
click at [601, 91] on span "Secondary" at bounding box center [593, 93] width 27 height 6
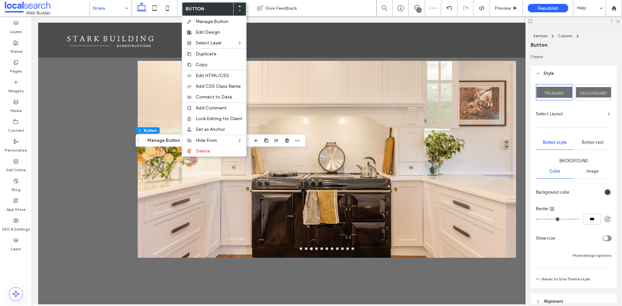
click at [593, 91] on span "Secondary" at bounding box center [593, 93] width 27 height 6
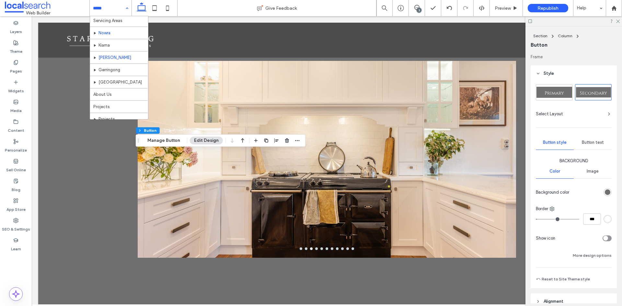
scroll to position [24, 0]
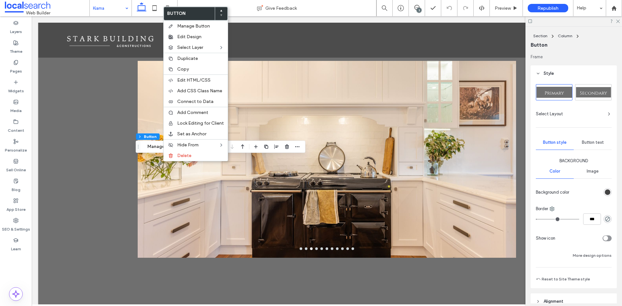
click at [605, 87] on div "Secondary" at bounding box center [594, 92] width 36 height 11
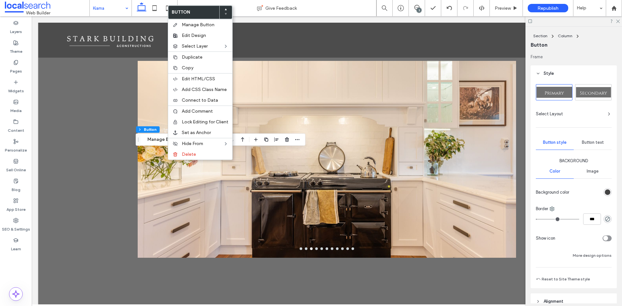
click at [588, 93] on span "Secondary" at bounding box center [593, 93] width 27 height 6
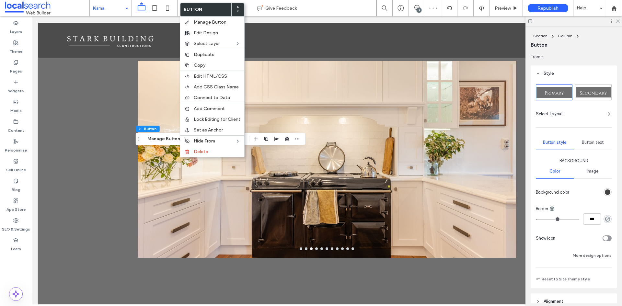
click at [595, 94] on span "Secondary" at bounding box center [593, 93] width 27 height 6
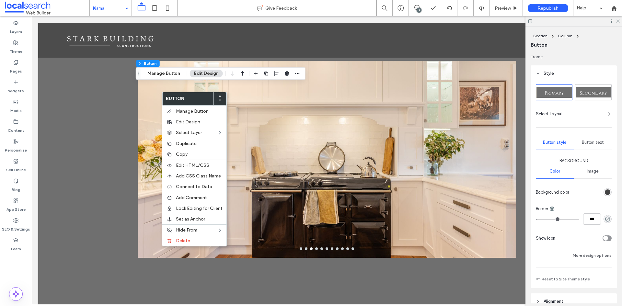
click at [581, 92] on span "Secondary" at bounding box center [593, 93] width 27 height 6
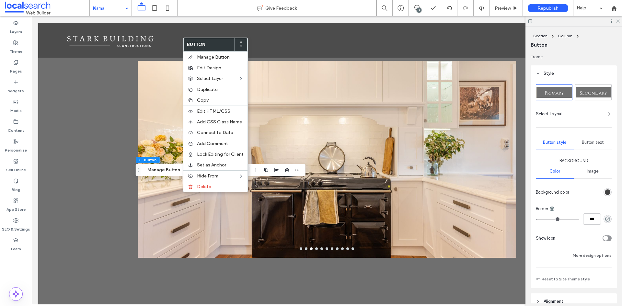
click at [590, 90] on span "Secondary" at bounding box center [593, 93] width 27 height 6
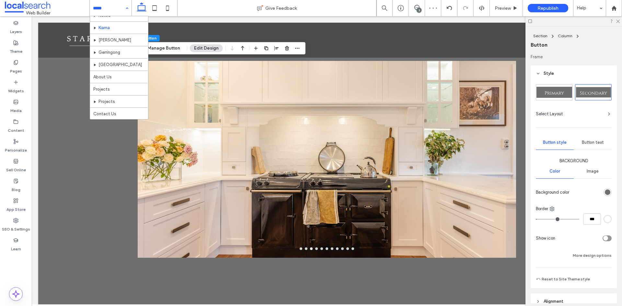
scroll to position [24, 0]
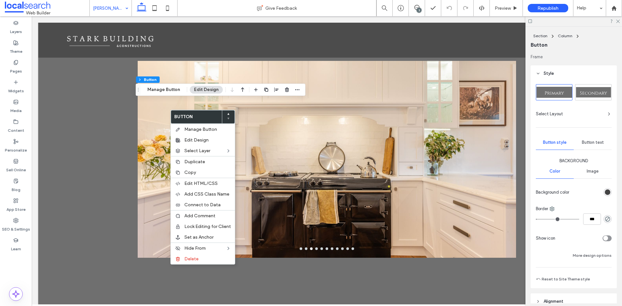
click at [593, 92] on span "Secondary" at bounding box center [593, 93] width 27 height 6
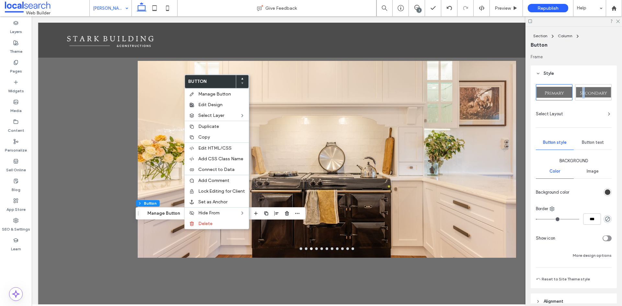
click at [583, 91] on span "Secondary" at bounding box center [593, 93] width 27 height 6
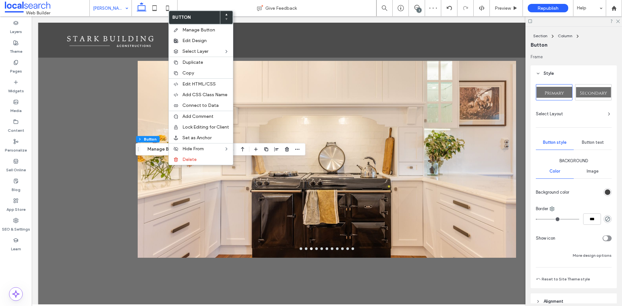
click at [595, 92] on span "Secondary" at bounding box center [593, 93] width 27 height 6
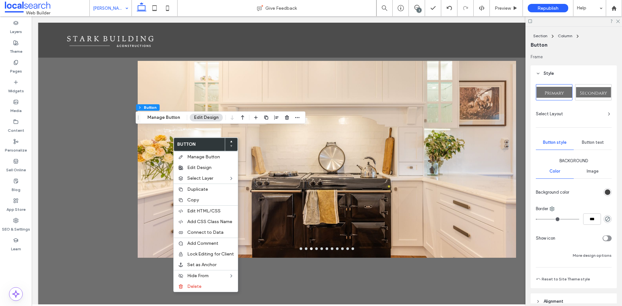
click at [585, 91] on span "Secondary" at bounding box center [593, 93] width 27 height 6
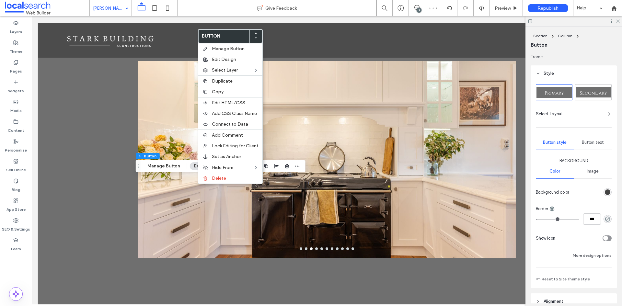
click at [594, 89] on div "Secondary" at bounding box center [594, 92] width 36 height 11
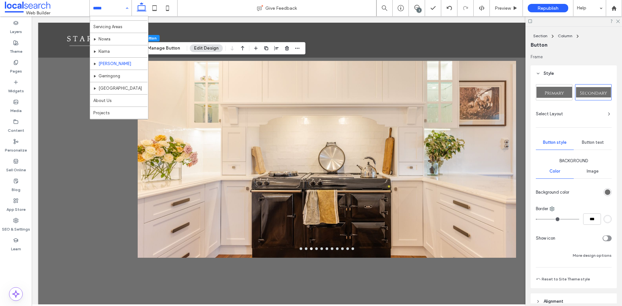
scroll to position [56, 0]
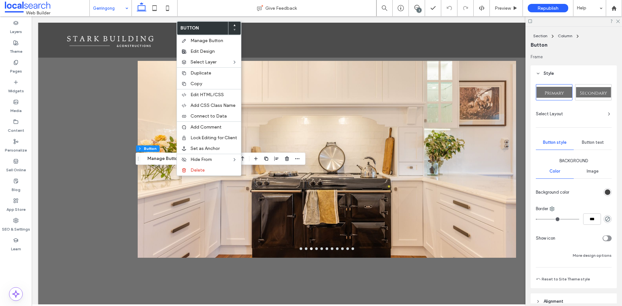
click at [595, 94] on span "Secondary" at bounding box center [593, 93] width 27 height 6
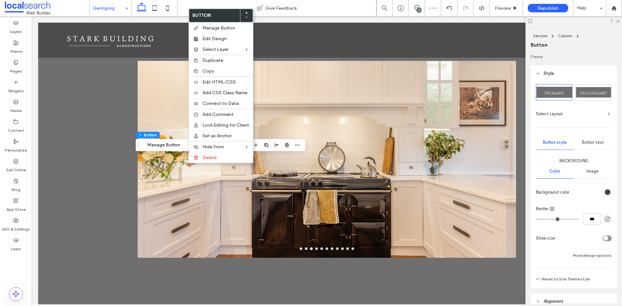
click at [586, 92] on span "Secondary" at bounding box center [593, 93] width 27 height 6
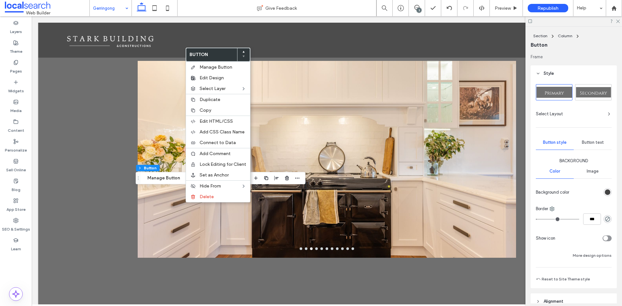
click at [602, 94] on span "Secondary" at bounding box center [593, 93] width 27 height 6
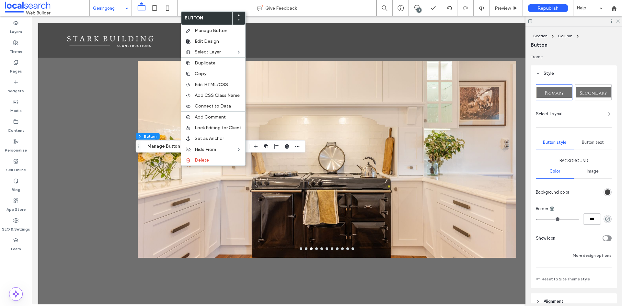
click at [590, 90] on span "Secondary" at bounding box center [593, 93] width 27 height 6
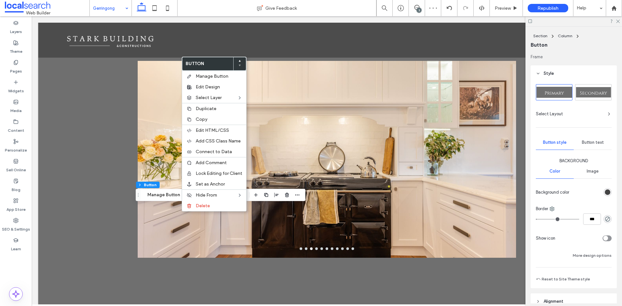
click at [594, 90] on span "Secondary" at bounding box center [593, 93] width 27 height 6
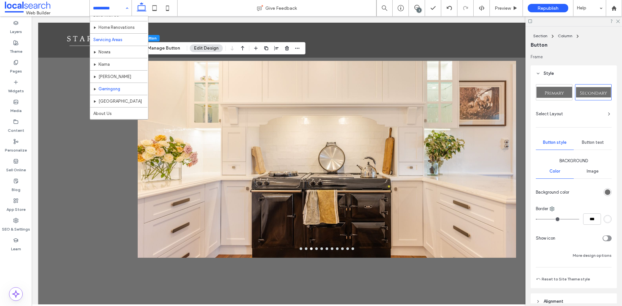
scroll to position [56, 0]
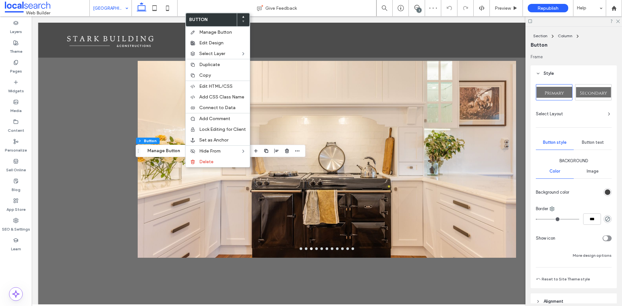
click at [594, 91] on span "Secondary" at bounding box center [593, 93] width 27 height 6
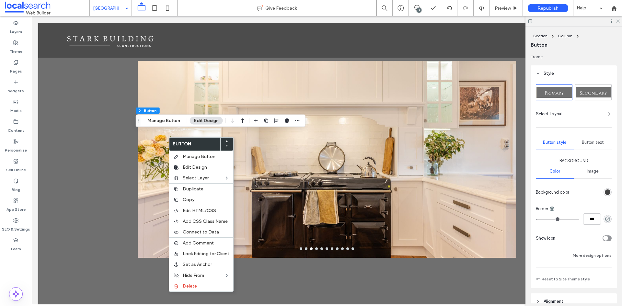
click at [587, 91] on span "Secondary" at bounding box center [593, 93] width 27 height 6
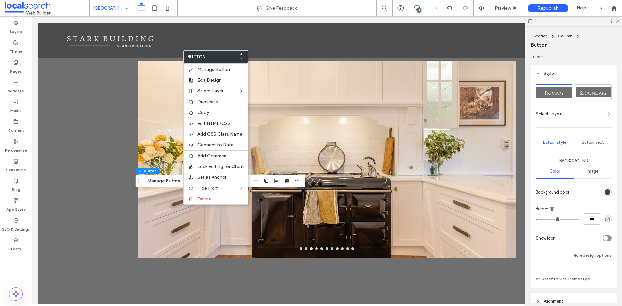
click at [584, 90] on span "Secondary" at bounding box center [593, 93] width 27 height 6
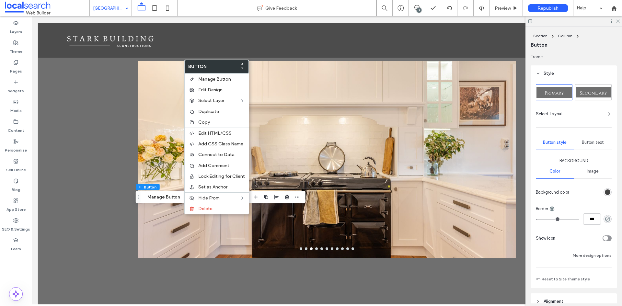
click at [595, 89] on div "Secondary" at bounding box center [594, 92] width 36 height 11
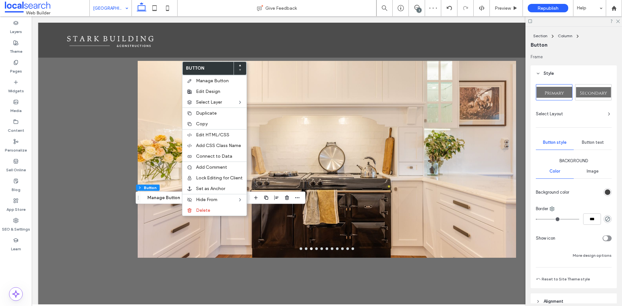
click at [592, 93] on span "Secondary" at bounding box center [593, 93] width 27 height 6
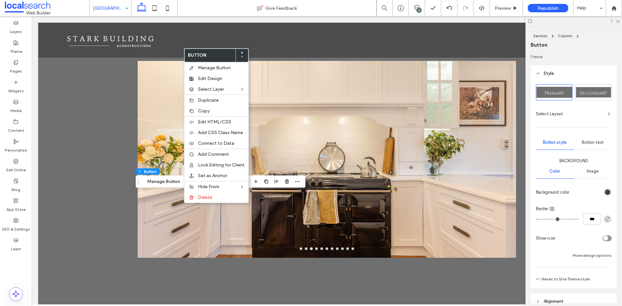
click at [588, 90] on span "Secondary" at bounding box center [593, 93] width 27 height 6
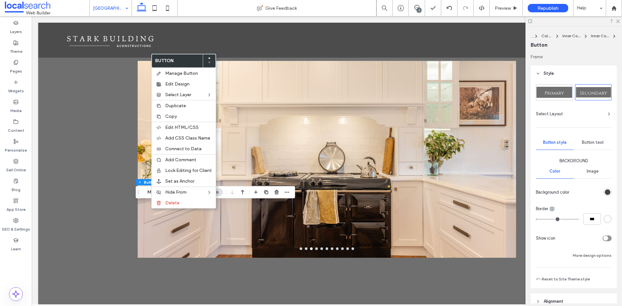
click at [589, 91] on span "Secondary" at bounding box center [593, 93] width 27 height 6
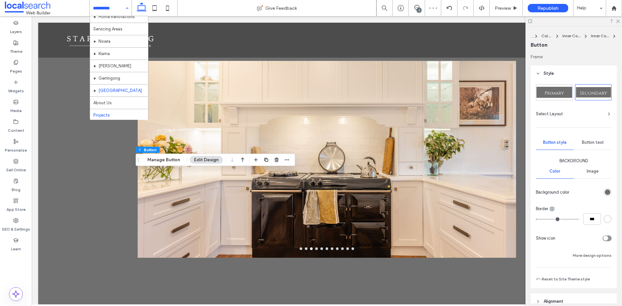
scroll to position [56, 0]
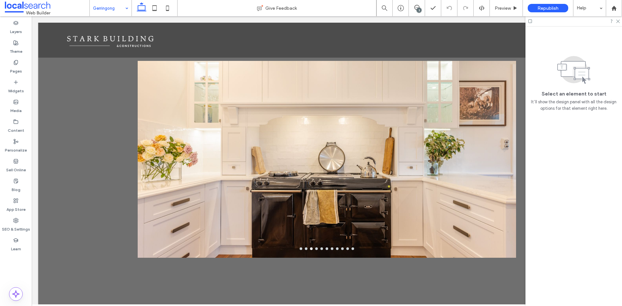
click at [122, 7] on div "Gerringong" at bounding box center [111, 8] width 42 height 16
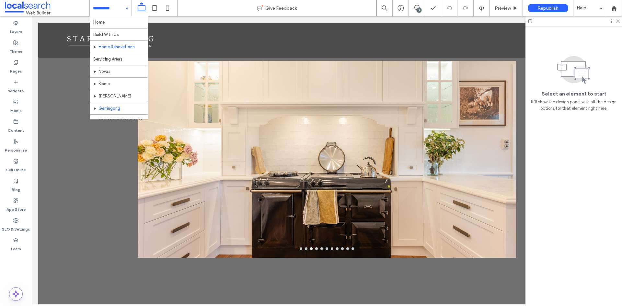
scroll to position [56, 0]
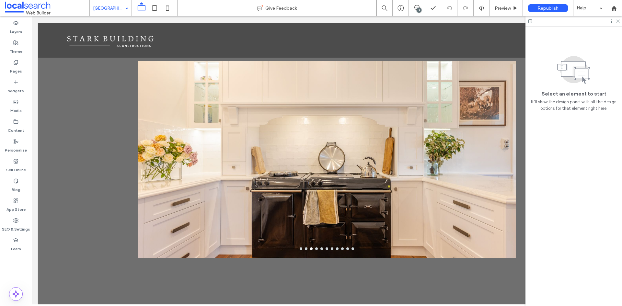
click at [118, 8] on input at bounding box center [109, 8] width 32 height 16
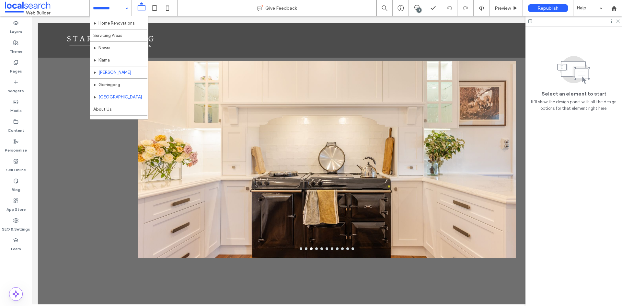
scroll to position [56, 0]
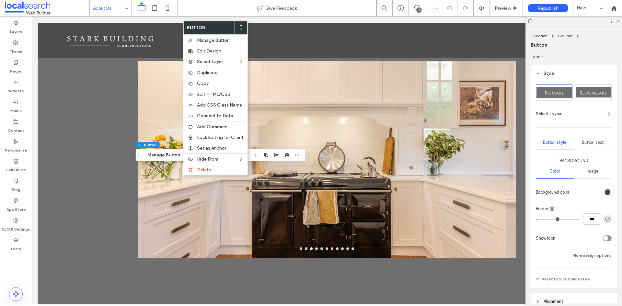
click at [595, 91] on span "Secondary" at bounding box center [593, 93] width 27 height 6
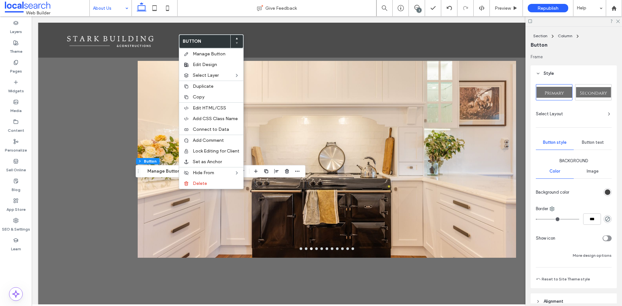
click at [595, 94] on span "Secondary" at bounding box center [593, 93] width 27 height 6
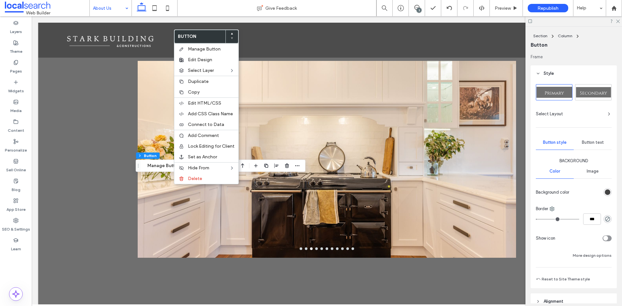
click at [590, 92] on span "Secondary" at bounding box center [593, 93] width 27 height 6
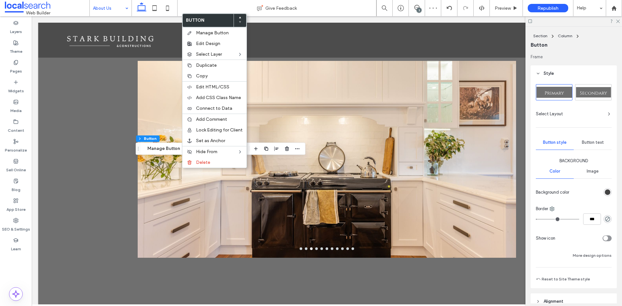
click at [590, 90] on span "Secondary" at bounding box center [593, 93] width 27 height 6
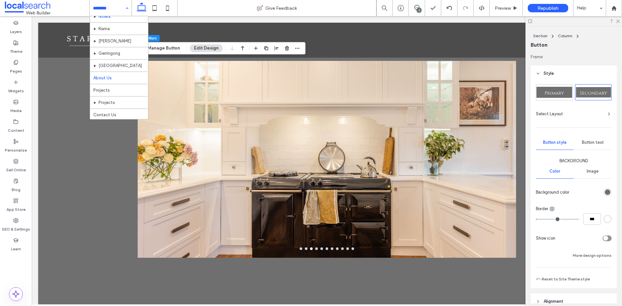
scroll to position [56, 0]
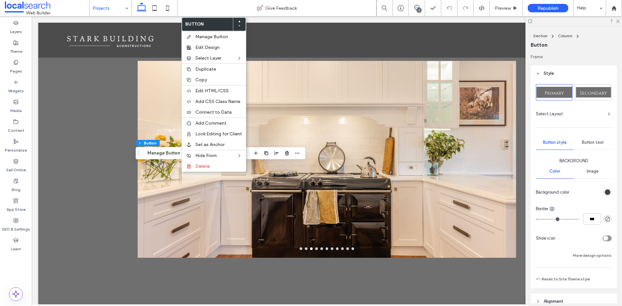
click at [595, 94] on span "Secondary" at bounding box center [593, 93] width 27 height 6
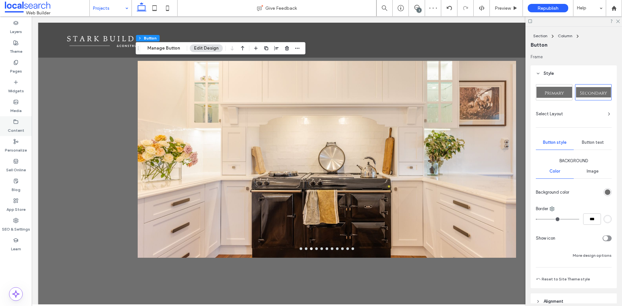
click at [9, 130] on label "Content" at bounding box center [16, 128] width 17 height 9
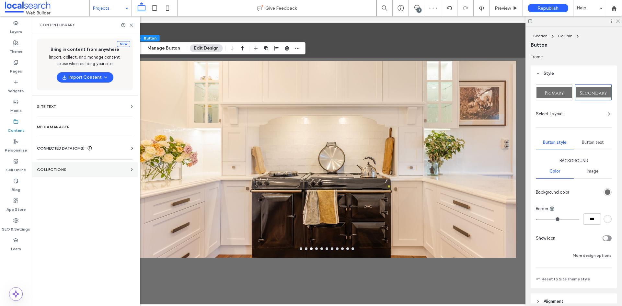
click at [77, 168] on label "Collections" at bounding box center [82, 170] width 91 height 5
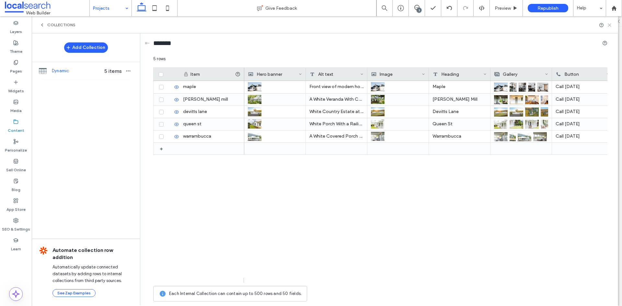
click at [612, 25] on icon at bounding box center [609, 25] width 5 height 5
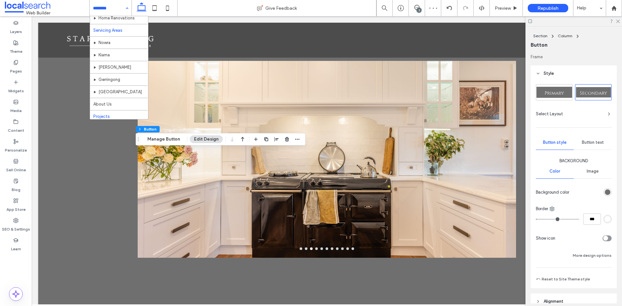
scroll to position [56, 0]
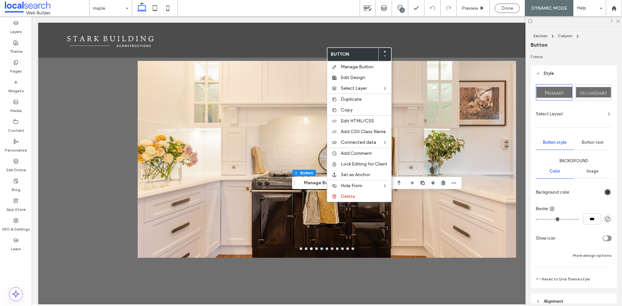
click at [603, 90] on span "Secondary" at bounding box center [593, 93] width 27 height 6
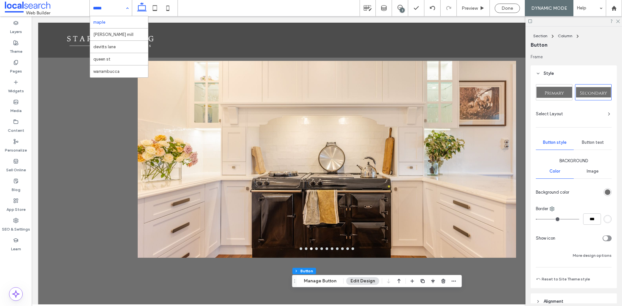
click at [125, 6] on div "maple broughton mill devitts lane queen st warrambucca" at bounding box center [111, 8] width 42 height 16
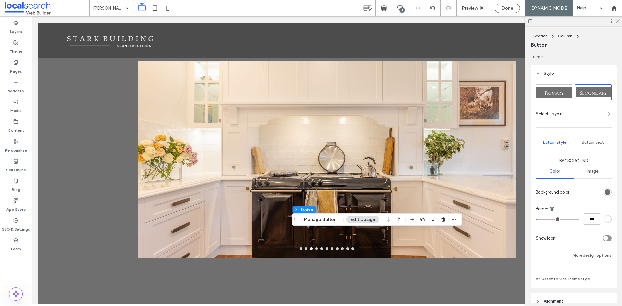
drag, startPoint x: 504, startPoint y: 7, endPoint x: 217, endPoint y: 128, distance: 310.7
click at [504, 7] on span "Done" at bounding box center [508, 9] width 12 height 6
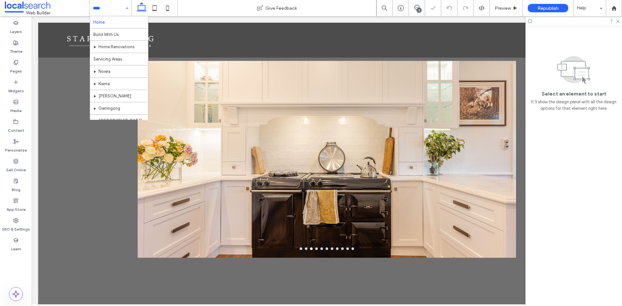
scroll to position [56, 0]
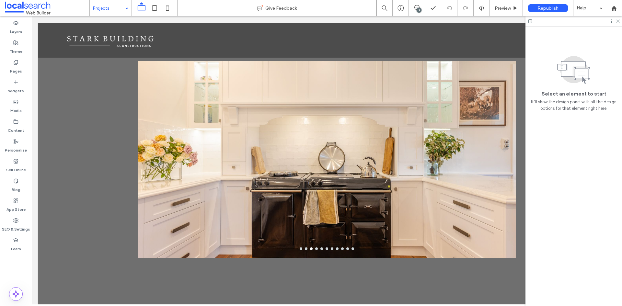
click at [112, 7] on input at bounding box center [109, 8] width 32 height 16
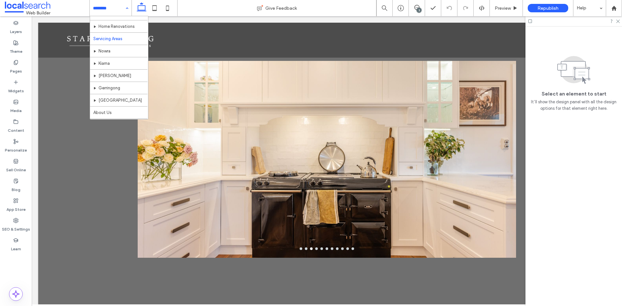
scroll to position [56, 0]
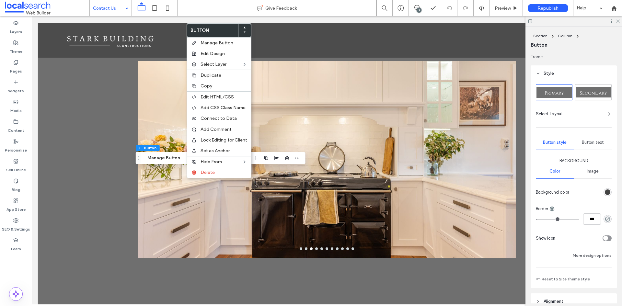
click at [584, 92] on span "Secondary" at bounding box center [593, 93] width 27 height 6
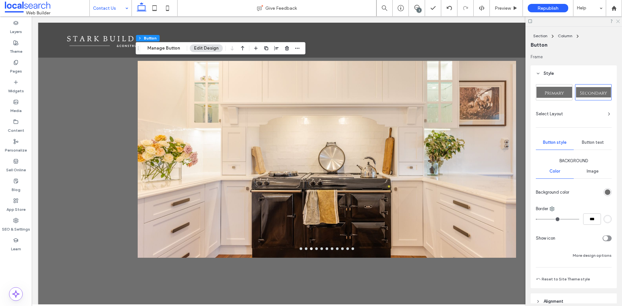
click at [619, 20] on icon at bounding box center [618, 21] width 4 height 4
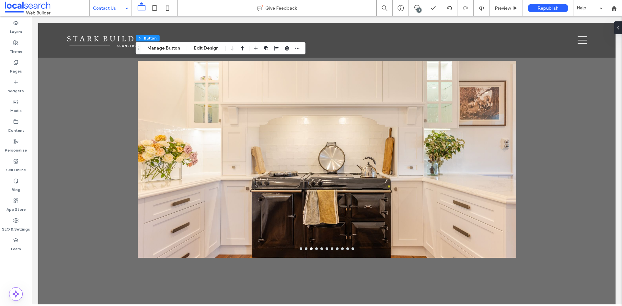
click at [418, 9] on div "3" at bounding box center [419, 10] width 5 height 5
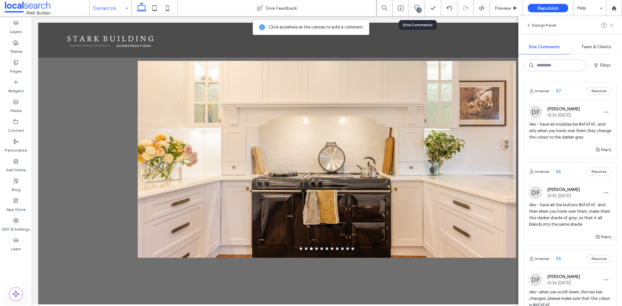
click at [613, 24] on icon at bounding box center [611, 25] width 5 height 5
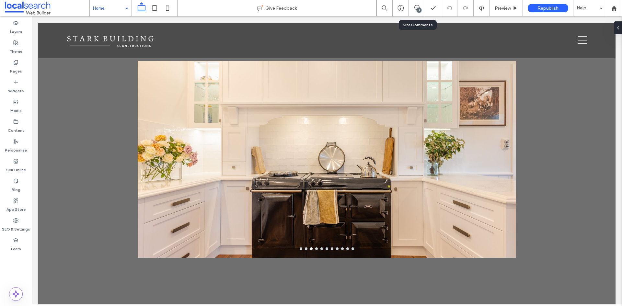
click at [114, 2] on input at bounding box center [109, 8] width 32 height 16
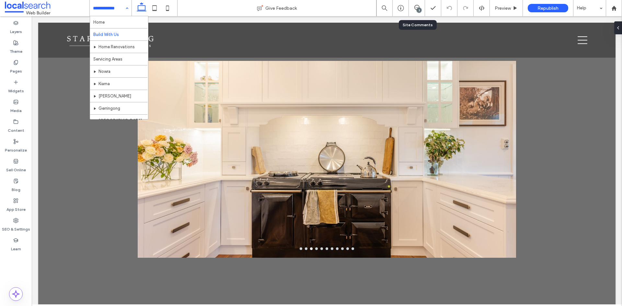
click at [119, 9] on input at bounding box center [109, 8] width 32 height 16
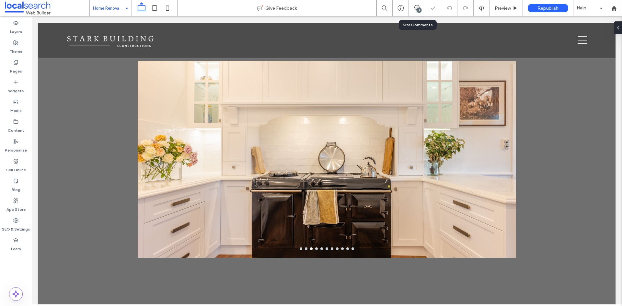
click at [113, 0] on input at bounding box center [109, 8] width 32 height 16
click at [117, 9] on input at bounding box center [109, 8] width 32 height 16
click at [114, 2] on input at bounding box center [109, 8] width 32 height 16
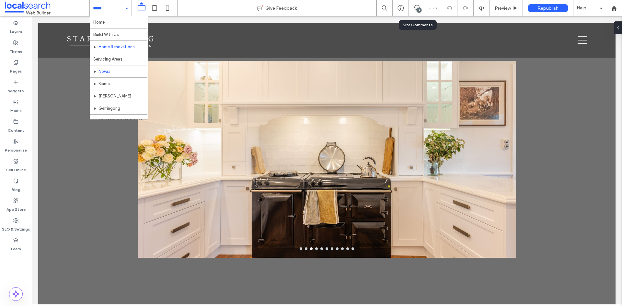
scroll to position [56, 0]
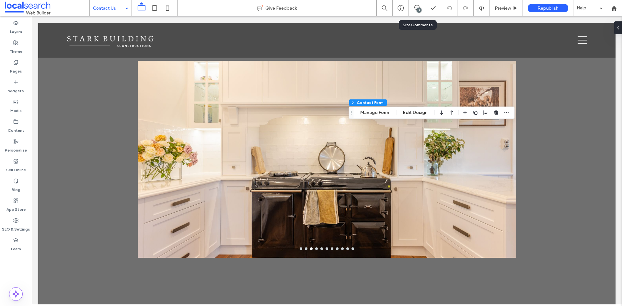
type input "*"
type input "***"
click at [409, 111] on button "Edit Design" at bounding box center [415, 113] width 33 height 8
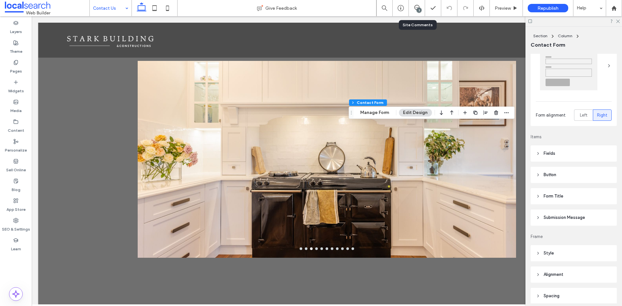
scroll to position [97, 0]
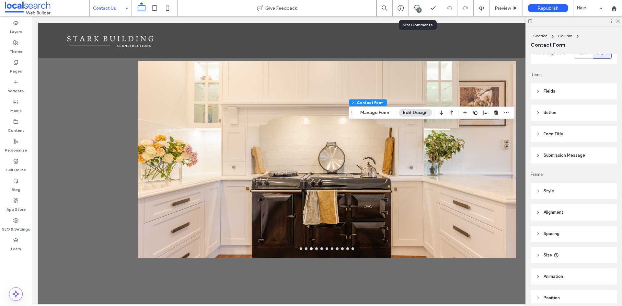
click at [545, 110] on span "Button" at bounding box center [550, 113] width 13 height 6
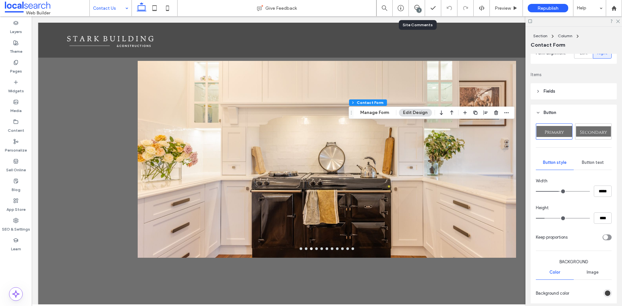
click at [596, 130] on span "Secondary" at bounding box center [593, 132] width 27 height 6
type input "**"
type input "****"
type input "**"
type input "****"
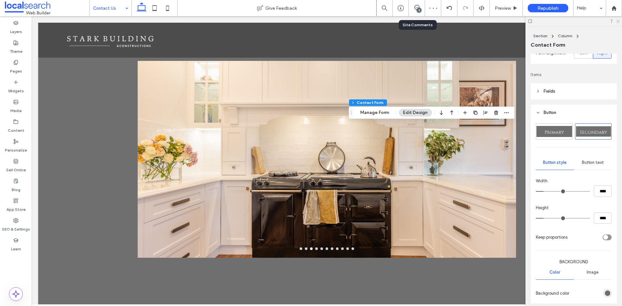
click at [619, 21] on icon at bounding box center [618, 21] width 4 height 4
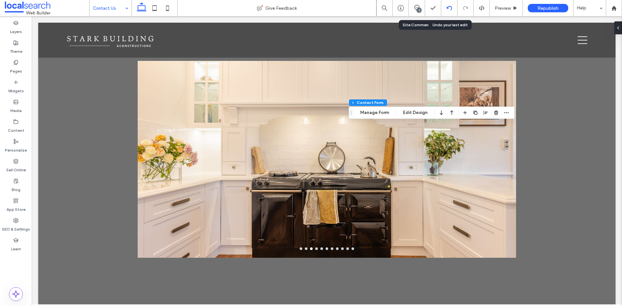
click at [450, 7] on icon at bounding box center [449, 8] width 5 height 5
type input "*"
type input "***"
click at [415, 113] on button "Edit Design" at bounding box center [415, 113] width 33 height 8
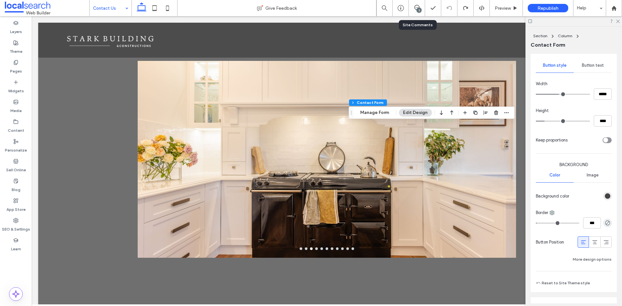
scroll to position [227, 0]
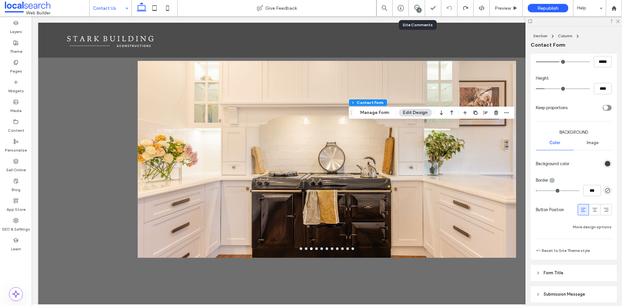
click at [605, 163] on div "rgb(67, 67, 67)" at bounding box center [608, 164] width 6 height 6
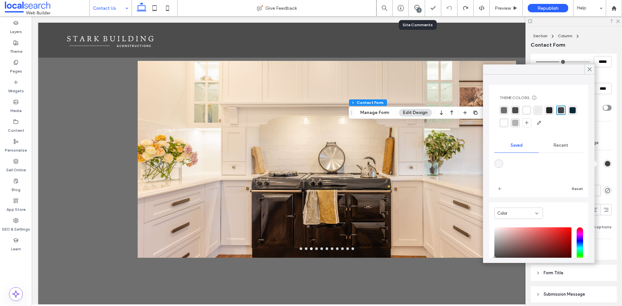
click at [503, 109] on div "rgba(111,111,111,1)" at bounding box center [504, 110] width 6 height 6
click at [590, 69] on use at bounding box center [589, 70] width 3 height 4
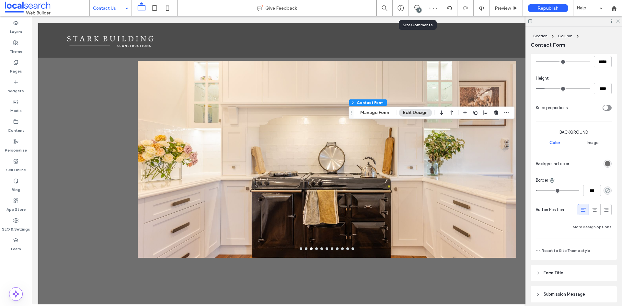
click at [605, 190] on icon "rgba(0, 0, 0, 0)" at bounding box center [608, 191] width 6 height 6
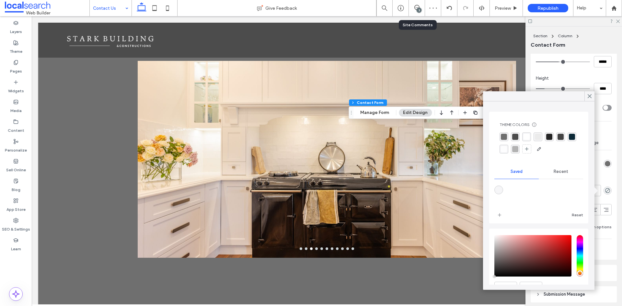
click at [529, 135] on div "rgba(255, 255, 255, 1)" at bounding box center [527, 137] width 6 height 6
click at [589, 94] on icon at bounding box center [590, 96] width 6 height 6
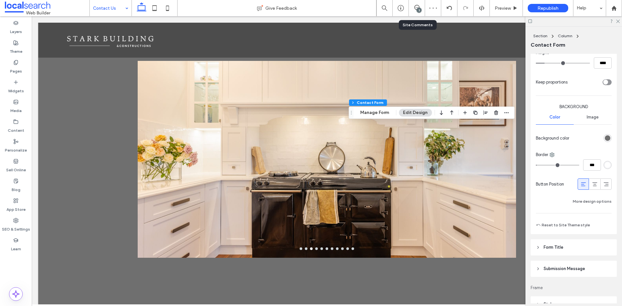
scroll to position [292, 0]
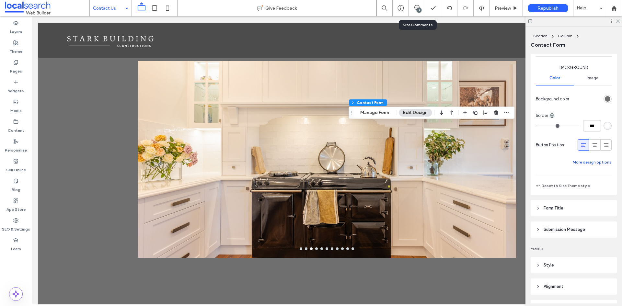
click at [596, 163] on button "More design options" at bounding box center [592, 162] width 39 height 8
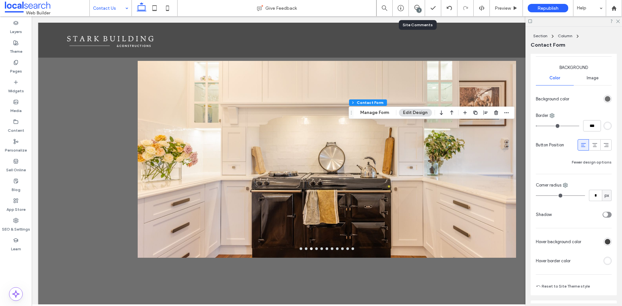
scroll to position [324, 0]
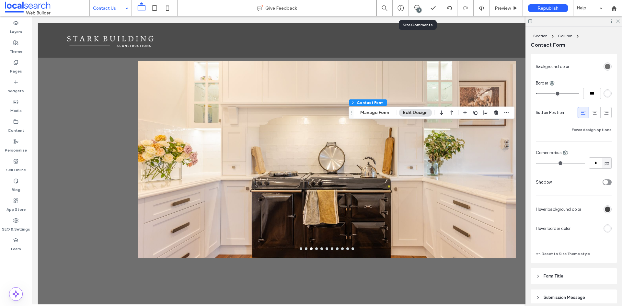
click at [605, 209] on div "rgb(67, 67, 67)" at bounding box center [608, 210] width 6 height 6
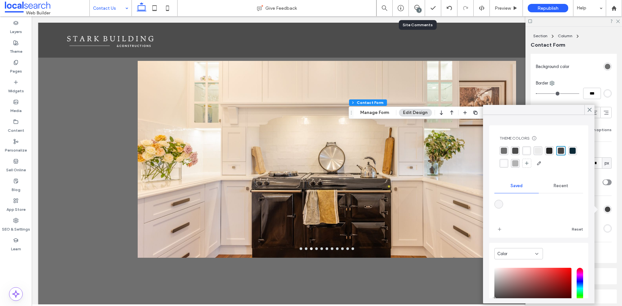
click at [560, 150] on div "rgba(67, 67, 67, 1)" at bounding box center [561, 151] width 6 height 6
click at [589, 111] on use at bounding box center [589, 110] width 3 height 4
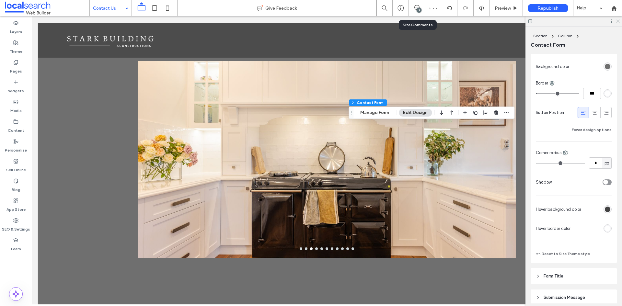
click at [618, 20] on icon at bounding box center [618, 21] width 4 height 4
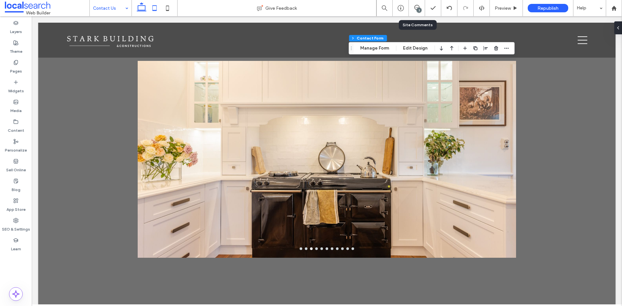
click at [156, 7] on icon at bounding box center [154, 8] width 13 height 13
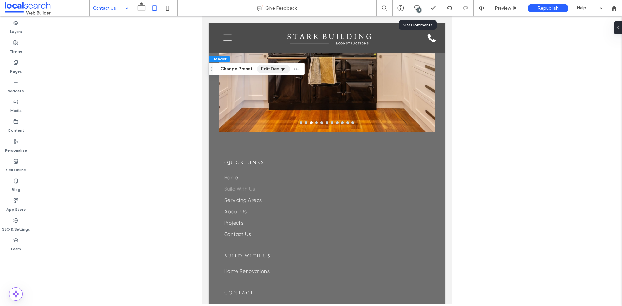
click at [270, 67] on button "Edit Design" at bounding box center [273, 69] width 33 height 8
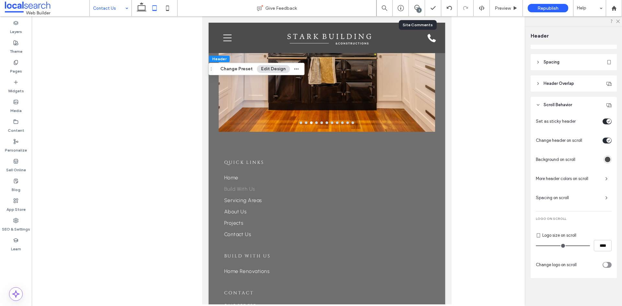
scroll to position [96, 0]
click at [607, 159] on div "rgba(76,76,76,1)" at bounding box center [608, 159] width 6 height 6
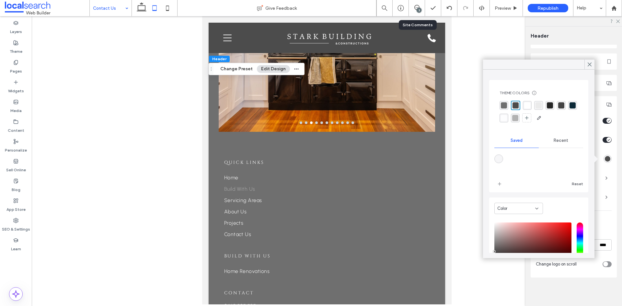
click at [506, 106] on div "rgba(111,111,111,1)" at bounding box center [504, 105] width 6 height 6
click at [165, 7] on icon at bounding box center [167, 8] width 13 height 13
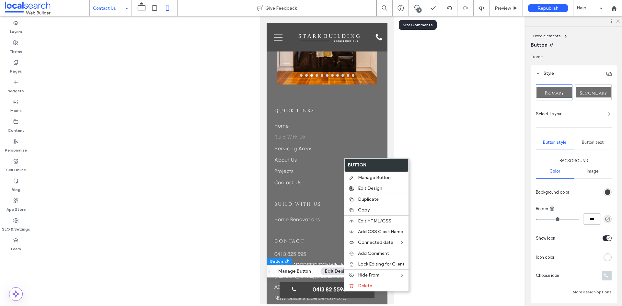
click at [605, 190] on div "rgb(67, 67, 67)" at bounding box center [608, 193] width 6 height 6
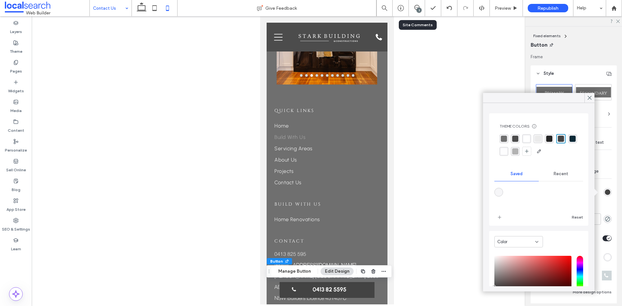
click at [503, 139] on div "rgba(111,111,111,1)" at bounding box center [504, 139] width 6 height 6
click at [590, 98] on use at bounding box center [589, 98] width 3 height 4
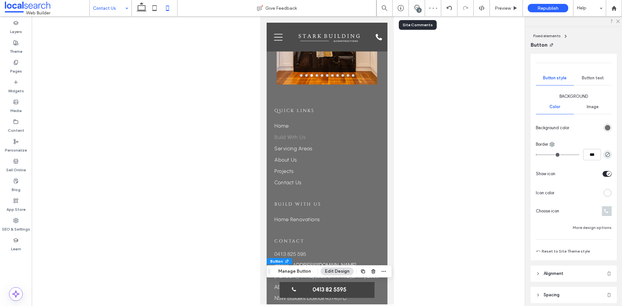
scroll to position [65, 0]
click at [597, 227] on button "More design options" at bounding box center [592, 228] width 39 height 8
click at [583, 226] on button "Fewer design options" at bounding box center [592, 228] width 40 height 8
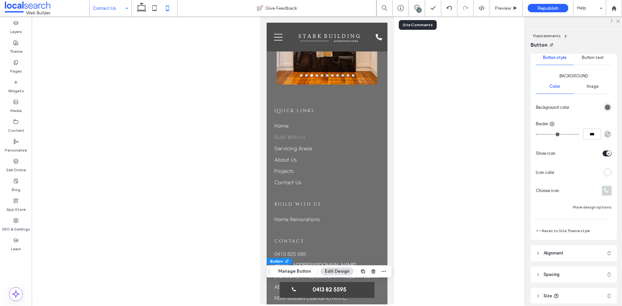
scroll to position [89, 0]
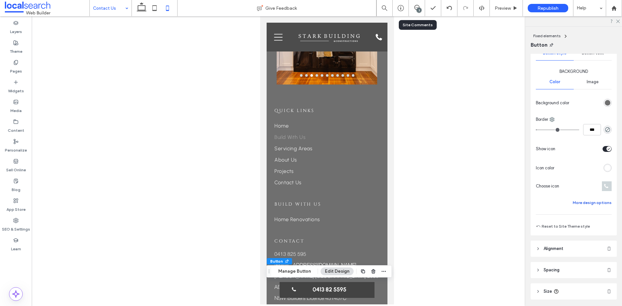
click at [578, 203] on button "More design options" at bounding box center [592, 203] width 39 height 8
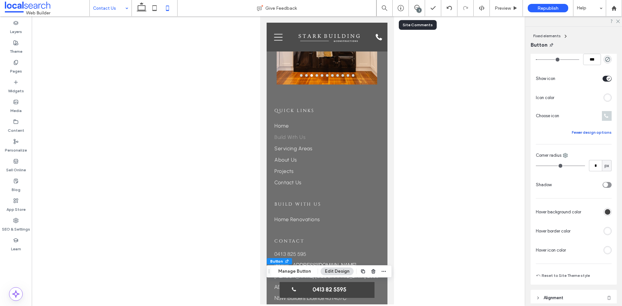
scroll to position [187, 0]
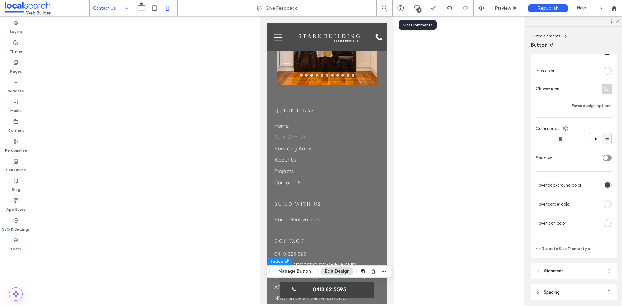
click at [605, 184] on div "rgb(67, 67, 67)" at bounding box center [608, 185] width 6 height 6
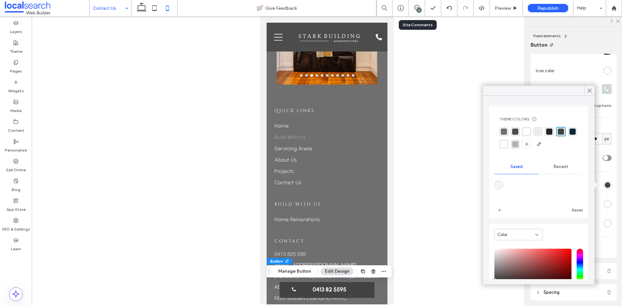
click at [561, 132] on div "rgba(67, 67, 67, 1)" at bounding box center [561, 132] width 6 height 6
click at [618, 21] on use at bounding box center [618, 22] width 4 height 4
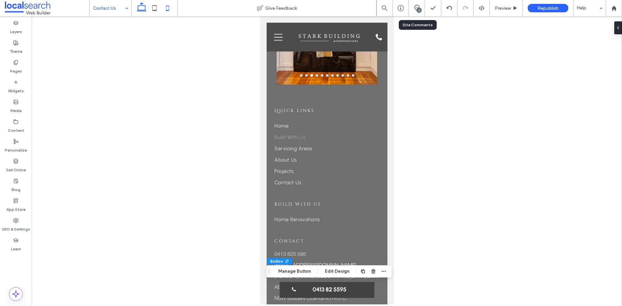
click at [143, 11] on use at bounding box center [142, 6] width 10 height 9
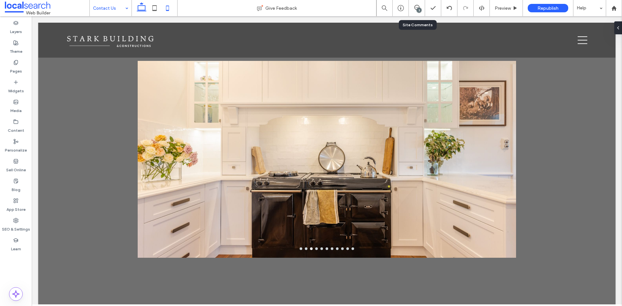
click at [168, 6] on use at bounding box center [167, 8] width 3 height 5
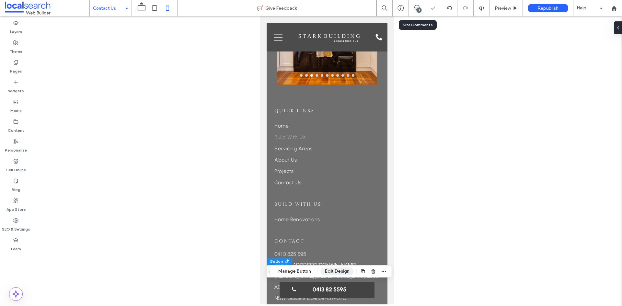
click at [331, 271] on button "Edit Design" at bounding box center [337, 272] width 33 height 8
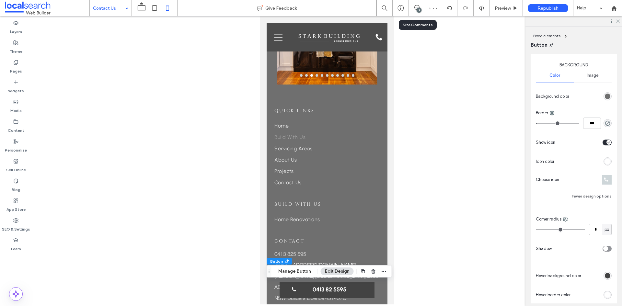
scroll to position [89, 0]
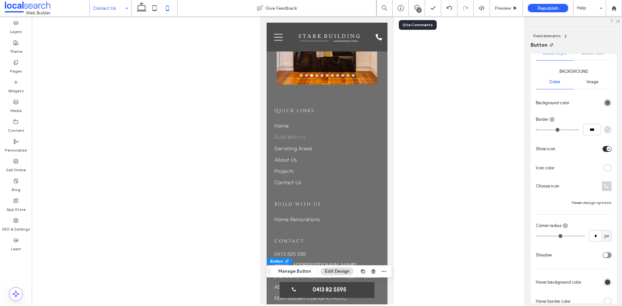
click at [605, 132] on icon "rgba(0, 0, 0, 0)" at bounding box center [608, 130] width 6 height 6
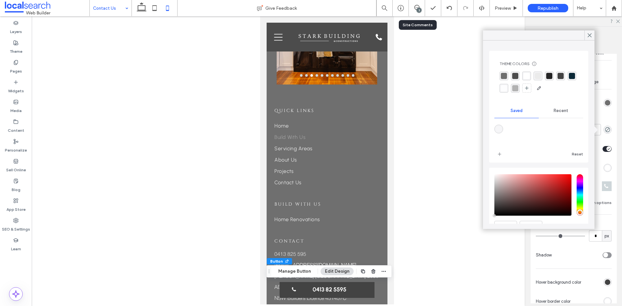
click at [526, 75] on div "rgba(255, 255, 255, 1)" at bounding box center [527, 76] width 6 height 6
click at [619, 20] on icon at bounding box center [618, 21] width 4 height 4
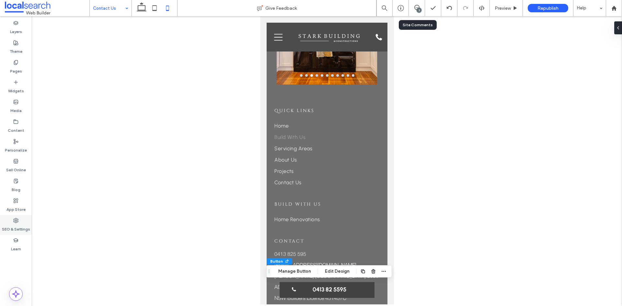
click at [23, 221] on div "SEO & Settings" at bounding box center [16, 225] width 32 height 20
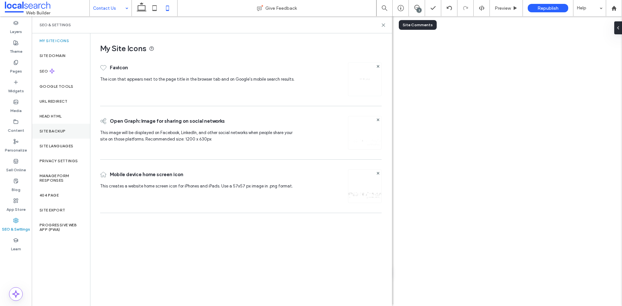
click at [62, 131] on label "Site Backup" at bounding box center [53, 131] width 26 height 5
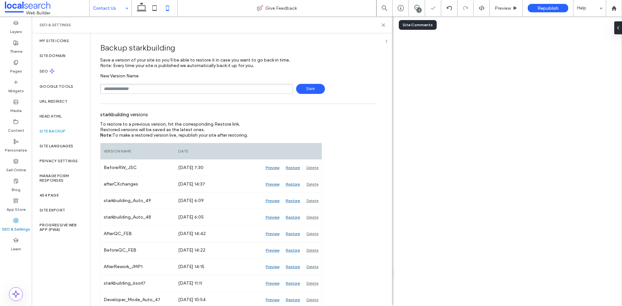
click at [145, 87] on input "text" at bounding box center [196, 89] width 193 height 10
drag, startPoint x: 311, startPoint y: 87, endPoint x: 311, endPoint y: 78, distance: 8.8
click at [311, 87] on span "Save" at bounding box center [310, 89] width 29 height 10
click at [383, 24] on icon at bounding box center [383, 25] width 5 height 5
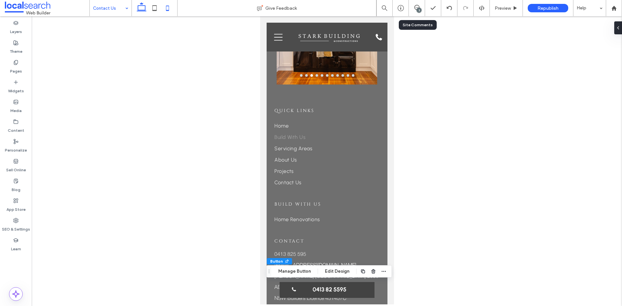
click at [143, 9] on icon at bounding box center [141, 8] width 13 height 13
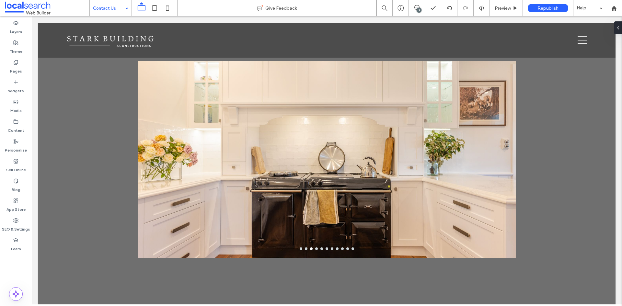
click at [417, 10] on div "3" at bounding box center [419, 10] width 5 height 5
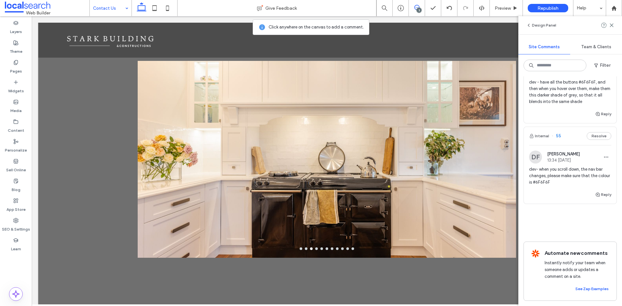
scroll to position [0, 0]
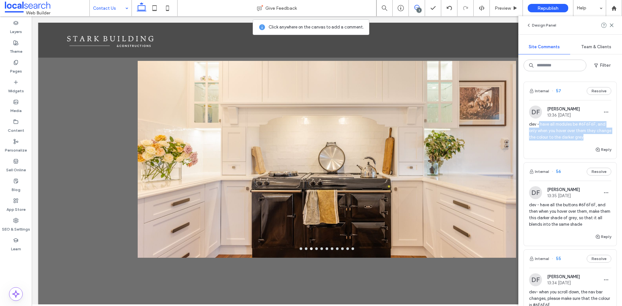
drag, startPoint x: 540, startPoint y: 125, endPoint x: 576, endPoint y: 129, distance: 36.3
click at [599, 135] on span "dev - have all modules be #6F6F6F, and only when you hover over them they chang…" at bounding box center [570, 130] width 82 height 19
drag, startPoint x: 573, startPoint y: 128, endPoint x: 552, endPoint y: 123, distance: 21.5
click at [591, 125] on span "dev - have all modules be #6F6F6F, and only when you hover over them they chang…" at bounding box center [570, 130] width 82 height 19
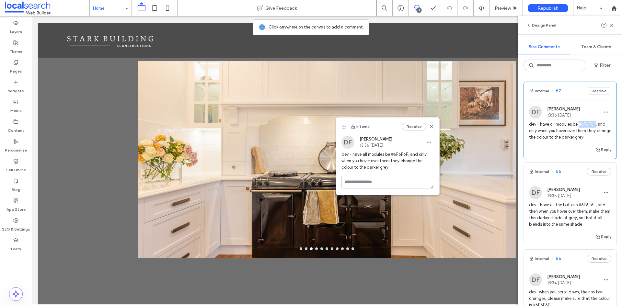
drag, startPoint x: 578, startPoint y: 125, endPoint x: 594, endPoint y: 124, distance: 16.2
click at [594, 124] on span "dev - have all modules be #6F6F6F, and only when you hover over them they chang…" at bounding box center [570, 130] width 82 height 19
drag, startPoint x: 557, startPoint y: 126, endPoint x: 599, endPoint y: 136, distance: 42.4
click at [599, 136] on span "dev - have all modules be #6F6F6F, and only when you hover over them they chang…" at bounding box center [570, 130] width 82 height 19
copy span "have all modules be #6F6F6F, and only when you hover over them they change the …"
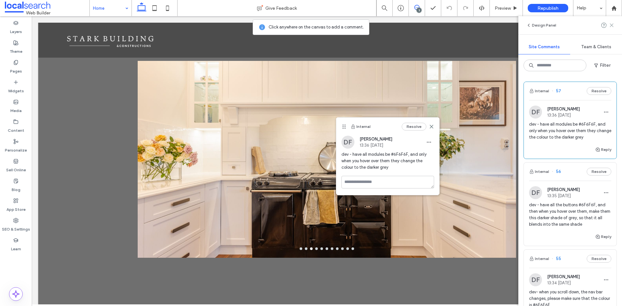
click at [613, 24] on use at bounding box center [611, 25] width 3 height 3
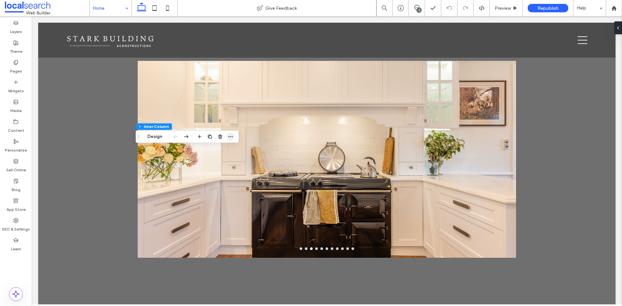
click at [231, 136] on icon "button" at bounding box center [230, 136] width 5 height 5
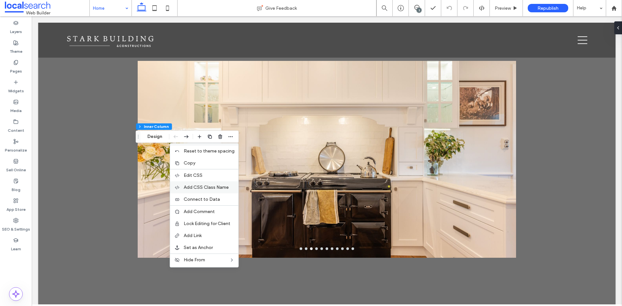
click at [209, 188] on span "Add CSS Class Name" at bounding box center [206, 188] width 45 height 6
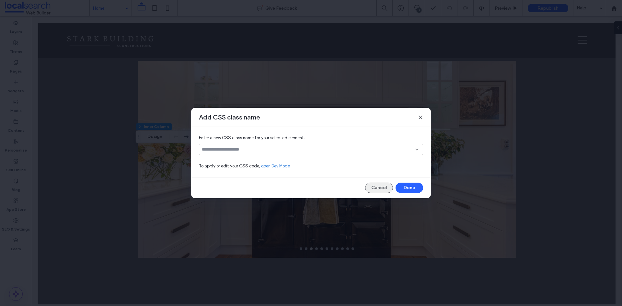
click at [378, 184] on button "Cancel" at bounding box center [379, 188] width 28 height 10
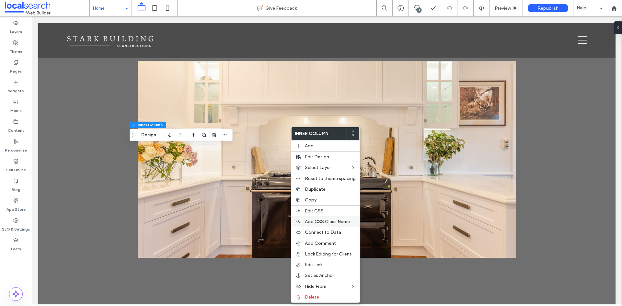
click at [325, 219] on span "Add CSS Class Name" at bounding box center [327, 222] width 45 height 6
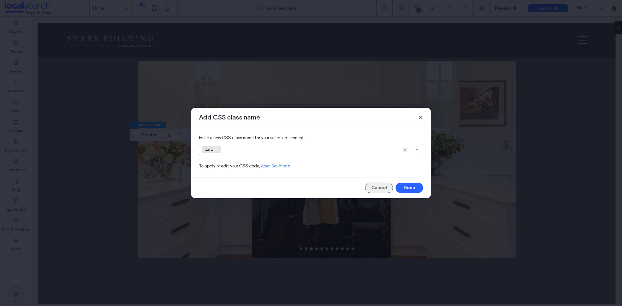
click at [379, 186] on button "Cancel" at bounding box center [379, 188] width 28 height 10
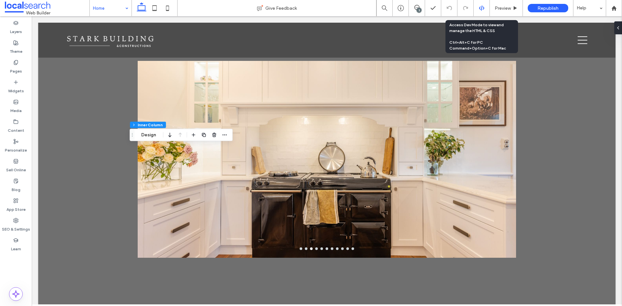
click at [483, 9] on use at bounding box center [481, 8] width 5 height 5
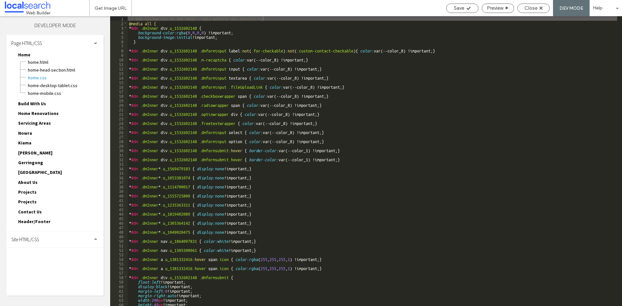
click at [38, 239] on span "Site HTML/CSS" at bounding box center [25, 240] width 28 height 6
click at [48, 266] on span "site.css" at bounding box center [67, 267] width 74 height 6
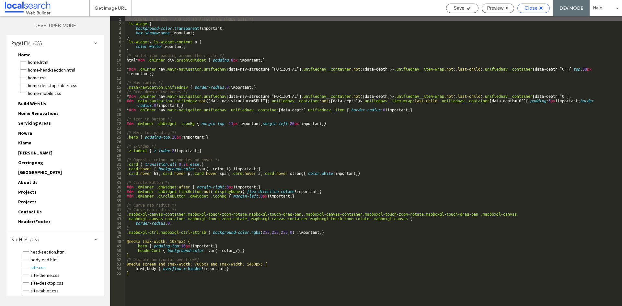
click at [530, 10] on span "Close" at bounding box center [531, 8] width 13 height 6
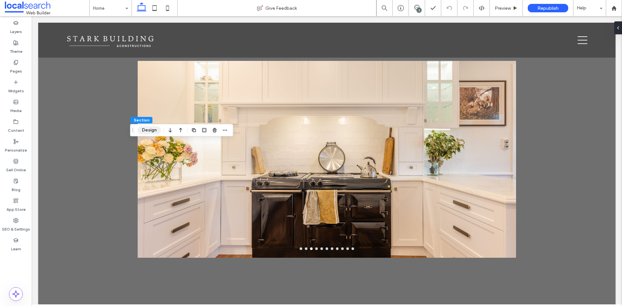
click at [154, 129] on button "Design" at bounding box center [149, 130] width 23 height 8
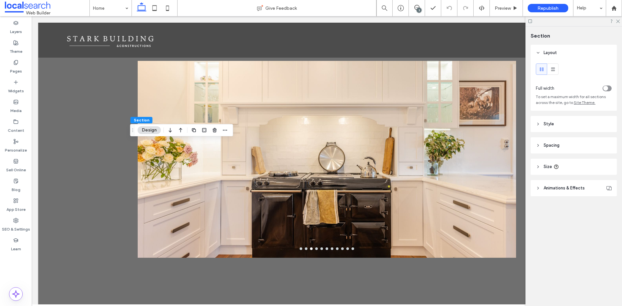
click at [543, 122] on header "Style" at bounding box center [574, 124] width 86 height 16
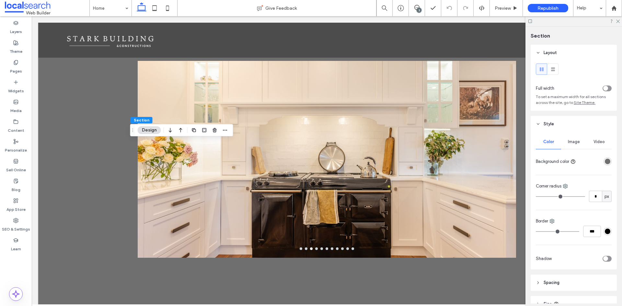
click at [605, 161] on div "rgba(111,111,111,1)" at bounding box center [608, 162] width 6 height 6
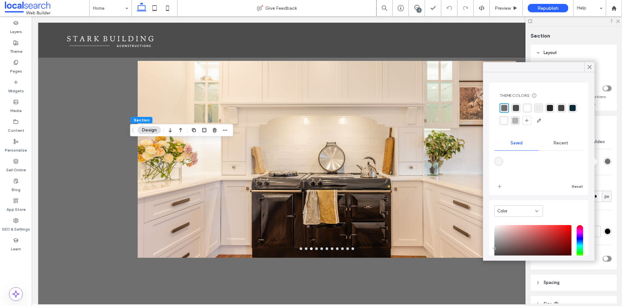
scroll to position [52, 0]
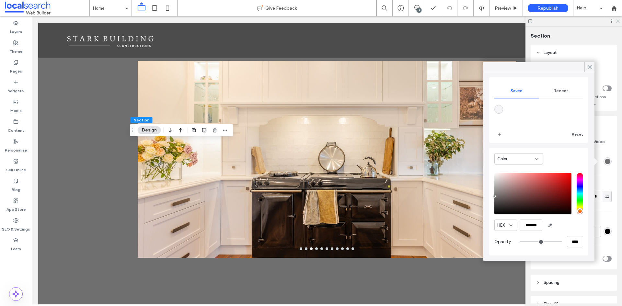
click at [618, 20] on icon at bounding box center [618, 21] width 4 height 4
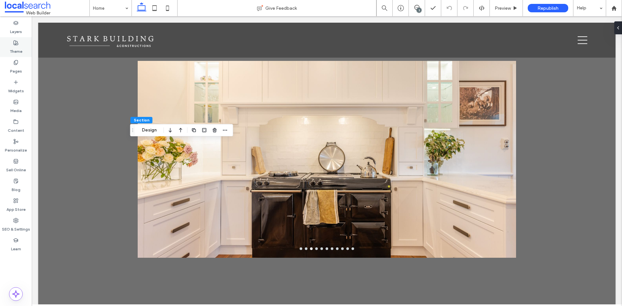
click at [19, 45] on div "Theme" at bounding box center [16, 47] width 32 height 20
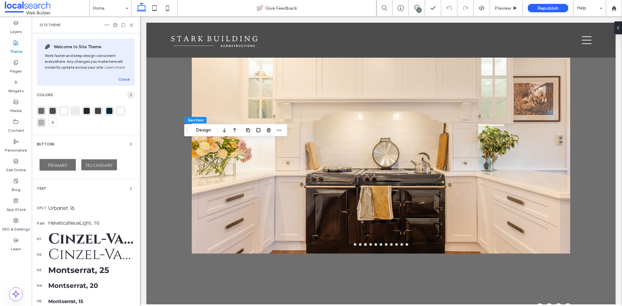
click at [128, 94] on icon "button" at bounding box center [130, 94] width 5 height 5
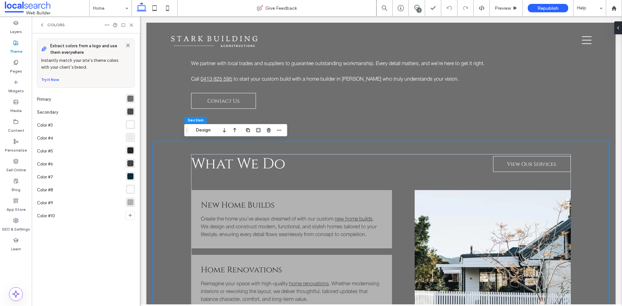
click at [128, 98] on div "rgba(111,111,111,1)" at bounding box center [130, 99] width 6 height 6
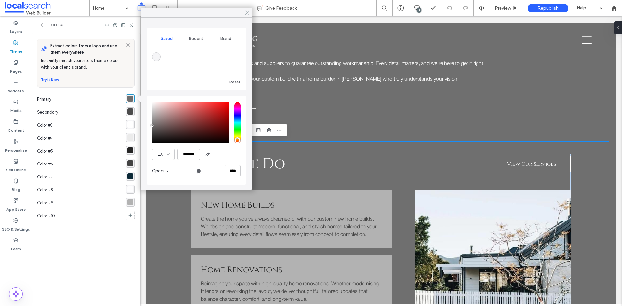
click at [247, 12] on icon at bounding box center [247, 13] width 6 height 6
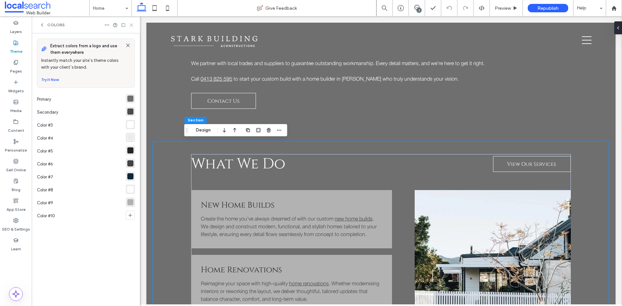
click at [132, 24] on icon at bounding box center [131, 25] width 5 height 5
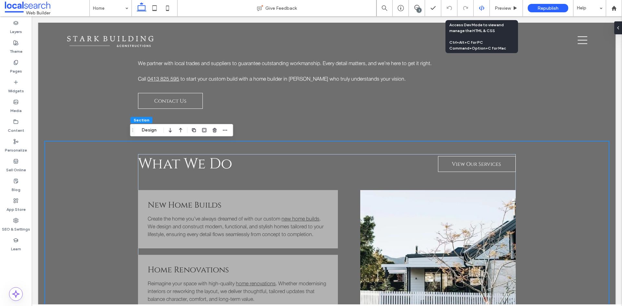
click at [477, 9] on div at bounding box center [482, 8] width 16 height 6
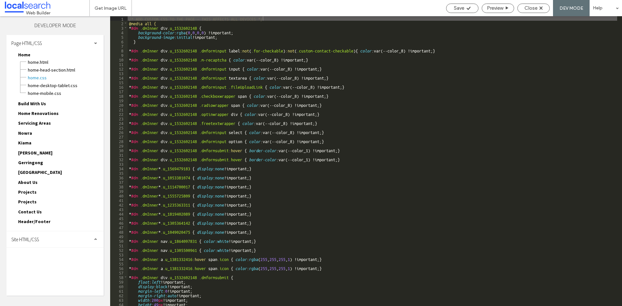
click at [59, 239] on div "Site HTML/CSS" at bounding box center [54, 239] width 97 height 16
click at [50, 265] on span "site.css" at bounding box center [67, 267] width 74 height 6
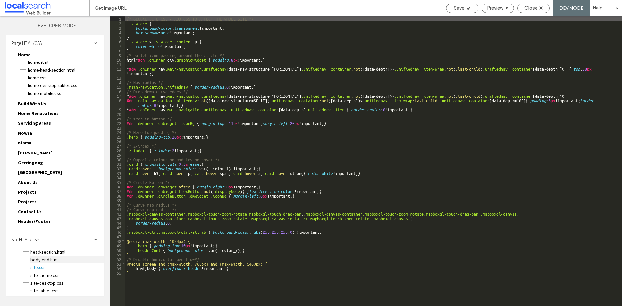
scroll to position [10, 0]
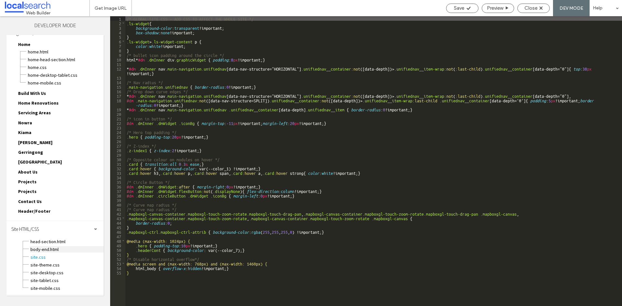
click at [56, 249] on span "body-end.html" at bounding box center [67, 249] width 74 height 6
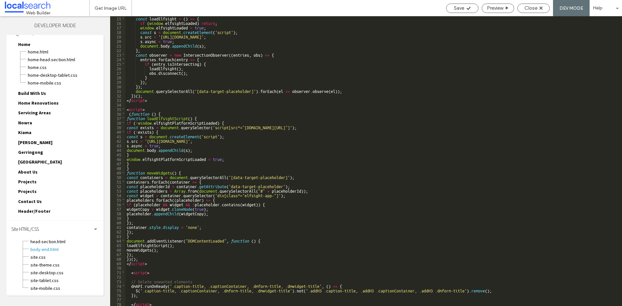
scroll to position [64, 0]
click at [54, 242] on span "head-section.html" at bounding box center [67, 242] width 74 height 6
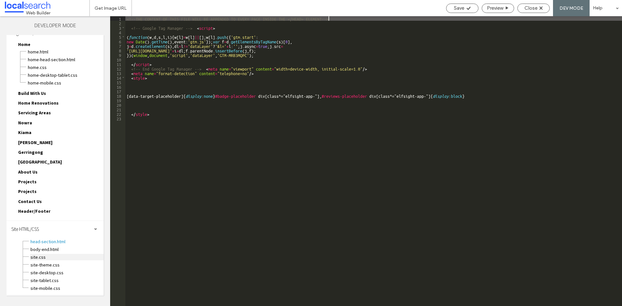
click at [47, 260] on span "site.css" at bounding box center [67, 257] width 74 height 6
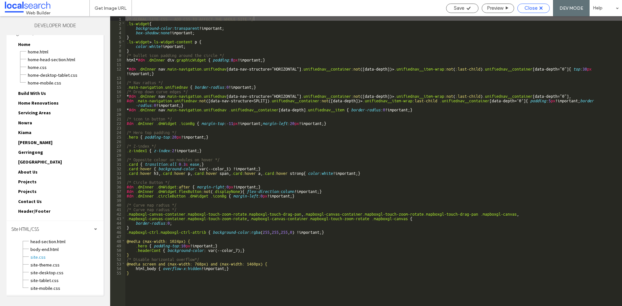
click at [535, 9] on span "Close" at bounding box center [531, 8] width 13 height 6
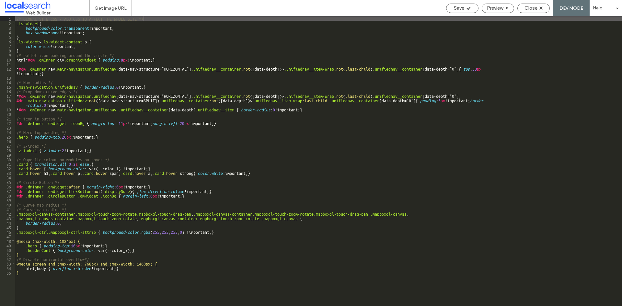
scroll to position [5, 0]
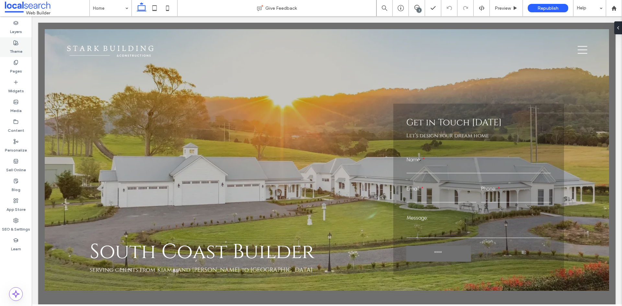
click at [15, 44] on icon at bounding box center [15, 42] width 5 height 5
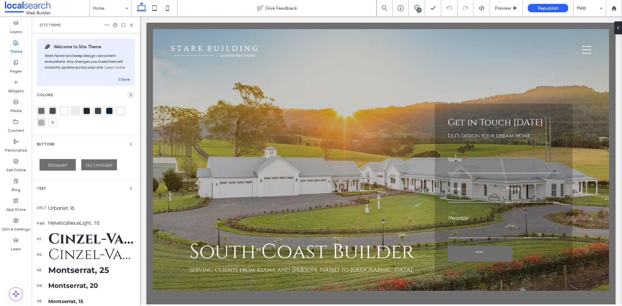
click at [130, 95] on use "button" at bounding box center [130, 95] width 1 height 3
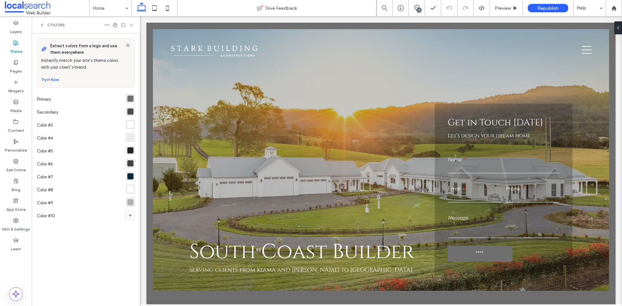
click at [133, 26] on icon at bounding box center [131, 25] width 5 height 5
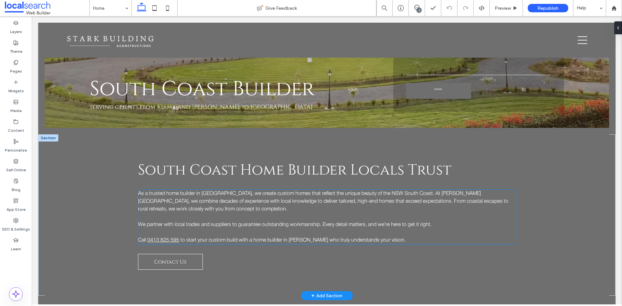
scroll to position [194, 0]
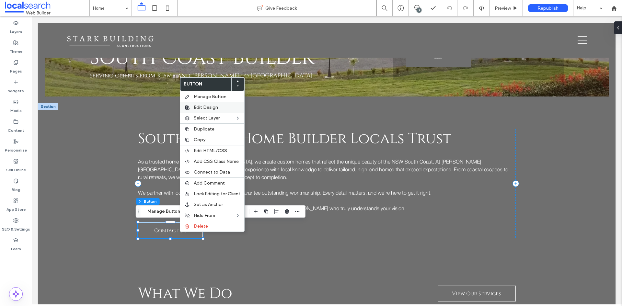
click at [207, 105] on span "Edit Design" at bounding box center [206, 108] width 24 height 6
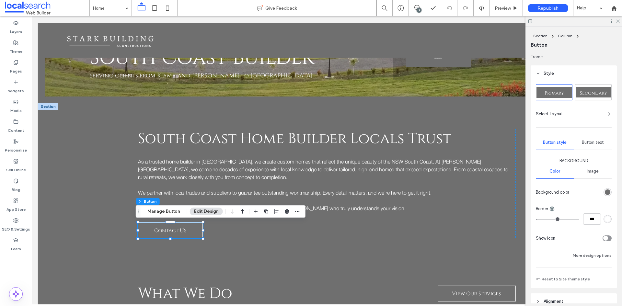
click at [605, 192] on div "rgb(111, 111, 111)" at bounding box center [608, 193] width 6 height 6
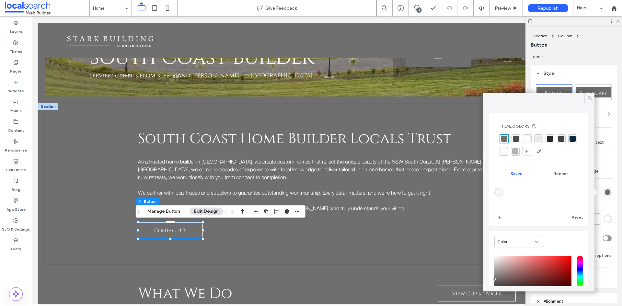
click at [589, 97] on icon at bounding box center [590, 98] width 6 height 6
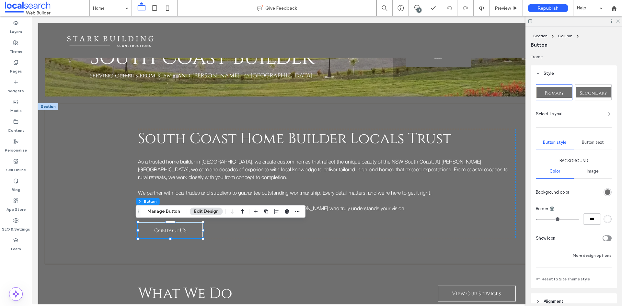
scroll to position [97, 0]
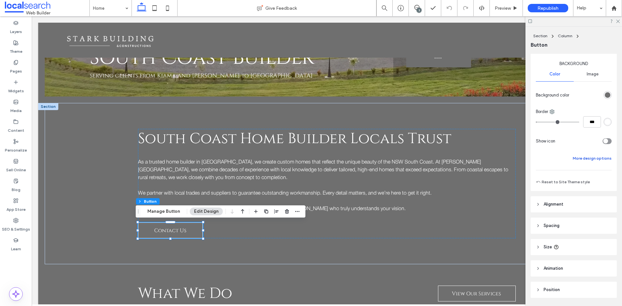
click at [589, 157] on button "More design options" at bounding box center [592, 159] width 39 height 8
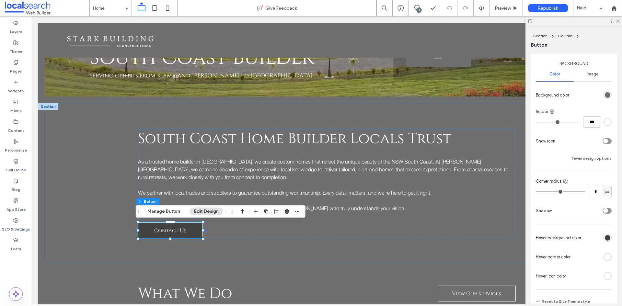
click at [605, 237] on div "rgb(67, 67, 67)" at bounding box center [608, 238] width 6 height 6
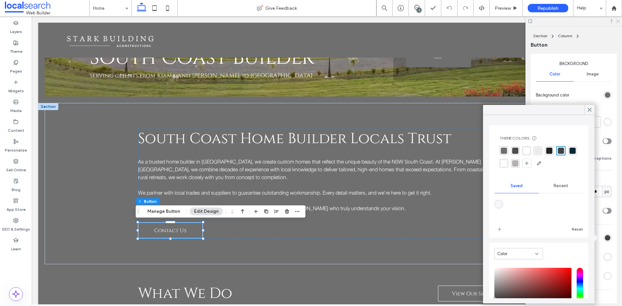
click at [617, 21] on icon at bounding box center [618, 21] width 4 height 4
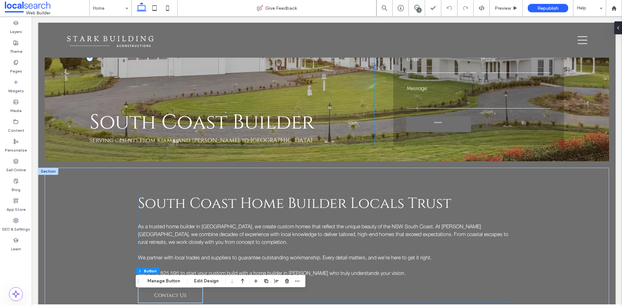
scroll to position [65, 0]
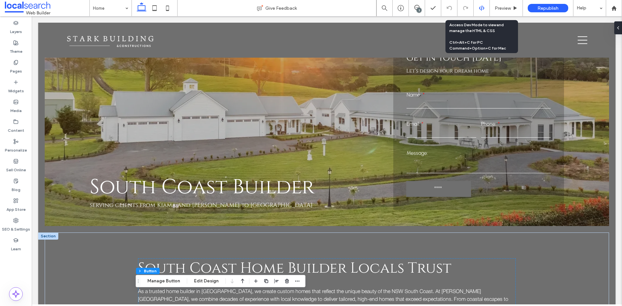
click at [480, 6] on icon at bounding box center [482, 8] width 6 height 6
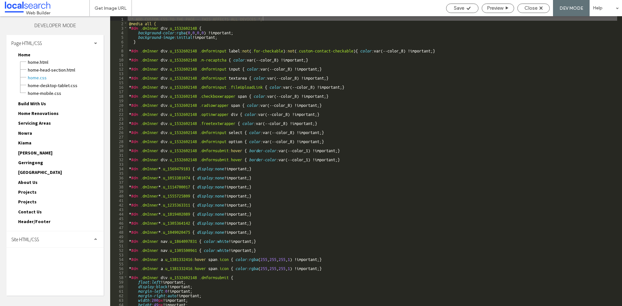
scroll to position [0, 0]
click at [57, 235] on div "Site HTML/CSS" at bounding box center [54, 239] width 97 height 16
click at [50, 266] on span "site.css" at bounding box center [67, 267] width 74 height 6
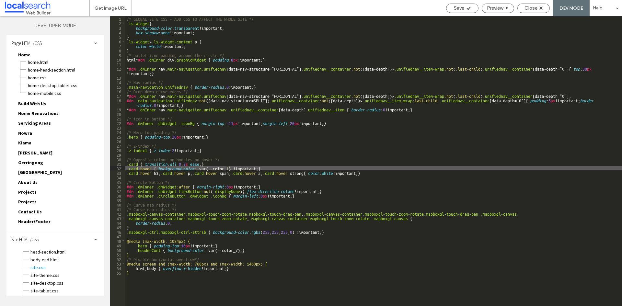
click at [229, 167] on div "/* GLOBAL SITE CSS - ADD CSS TO AFFECT THE WHOLE SITE */ .ls-widget { backgroun…" at bounding box center [373, 165] width 497 height 299
click at [454, 9] on span "Save" at bounding box center [459, 8] width 10 height 6
click at [211, 169] on div "/* GLOBAL SITE CSS - ADD CSS TO AFFECT THE WHOLE SITE */ .ls-widget { backgroun…" at bounding box center [373, 165] width 497 height 299
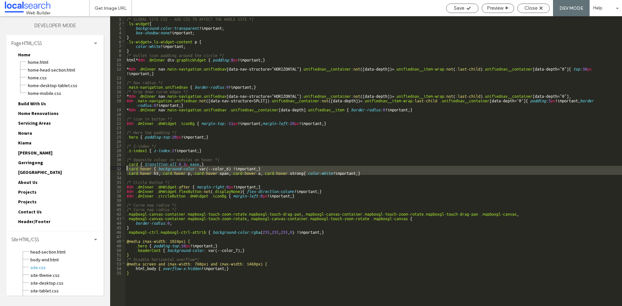
drag, startPoint x: 138, startPoint y: 176, endPoint x: 125, endPoint y: 169, distance: 15.1
click at [125, 169] on div "** 1 2 3 4 5 6 7 8 9 10 11 12 13 14 15 16 17 18 19 20 21 22 23 24 25 26 27 28 2…" at bounding box center [366, 161] width 512 height 290
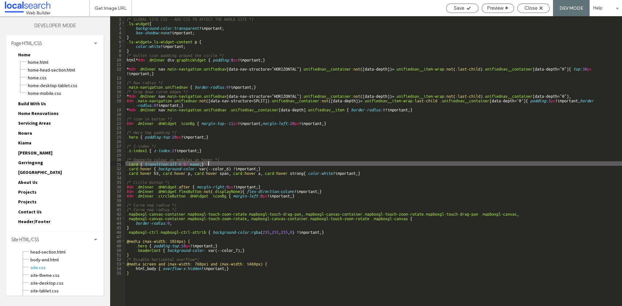
click at [218, 162] on div "/* GLOBAL SITE CSS - ADD CSS TO AFFECT THE WHOLE SITE */ .ls-widget { backgroun…" at bounding box center [373, 165] width 497 height 299
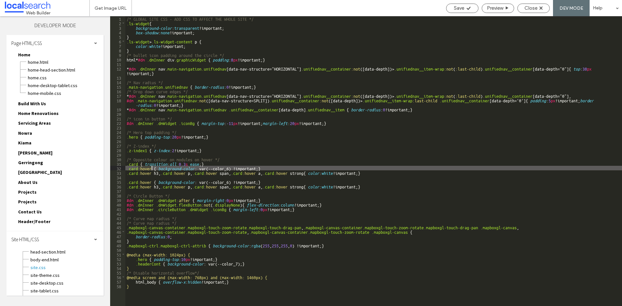
drag, startPoint x: 138, startPoint y: 169, endPoint x: 151, endPoint y: 169, distance: 13.3
click at [151, 169] on div "/* GLOBAL SITE CSS - ADD CSS TO AFFECT THE WHOLE SITE */ .ls-widget { backgroun…" at bounding box center [373, 165] width 497 height 299
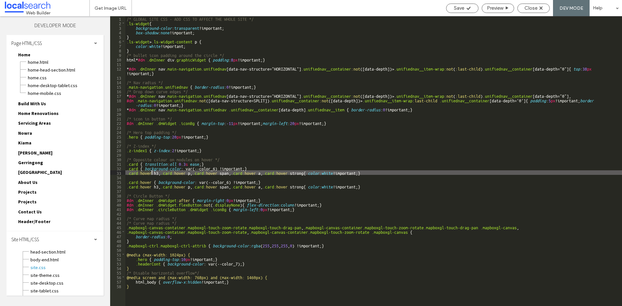
drag, startPoint x: 138, startPoint y: 173, endPoint x: 151, endPoint y: 172, distance: 12.7
click at [151, 172] on div "/* GLOBAL SITE CSS - ADD CSS TO AFFECT THE WHOLE SITE */ .ls-widget { backgroun…" at bounding box center [373, 165] width 497 height 299
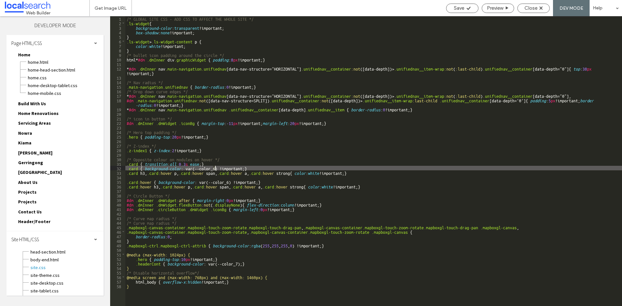
click at [216, 169] on div "/* GLOBAL SITE CSS - ADD CSS TO AFFECT THE WHOLE SITE */ .ls-widget { backgroun…" at bounding box center [373, 165] width 497 height 299
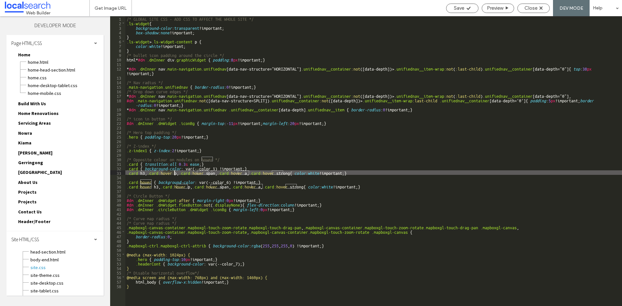
drag, startPoint x: 165, startPoint y: 174, endPoint x: 174, endPoint y: 174, distance: 8.8
click at [174, 174] on div "/* GLOBAL SITE CSS - ADD CSS TO AFFECT THE WHOLE SITE */ .ls-widget { backgroun…" at bounding box center [373, 165] width 497 height 299
drag, startPoint x: 187, startPoint y: 172, endPoint x: 197, endPoint y: 172, distance: 9.4
click at [197, 172] on div "/* GLOBAL SITE CSS - ADD CSS TO AFFECT THE WHOLE SITE */ .ls-widget { backgroun…" at bounding box center [373, 165] width 497 height 299
click at [163, 174] on div "/* GLOBAL SITE CSS - ADD CSS TO AFFECT THE WHOLE SITE */ .ls-widget { backgroun…" at bounding box center [373, 165] width 497 height 299
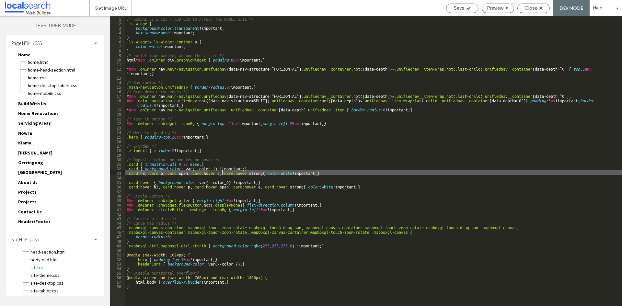
drag, startPoint x: 209, startPoint y: 172, endPoint x: 221, endPoint y: 172, distance: 12.3
click at [221, 172] on div "/* GLOBAL SITE CSS - ADD CSS TO AFFECT THE WHOLE SITE */ .ls-widget { backgroun…" at bounding box center [373, 165] width 497 height 299
drag, startPoint x: 229, startPoint y: 172, endPoint x: 241, endPoint y: 173, distance: 12.7
click at [241, 173] on div "/* GLOBAL SITE CSS - ADD CSS TO AFFECT THE WHOLE SITE */ .ls-widget { backgroun…" at bounding box center [373, 165] width 497 height 299
click at [459, 7] on span "Save" at bounding box center [459, 8] width 10 height 6
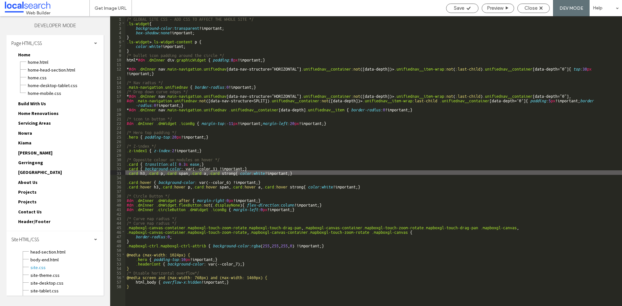
click at [245, 168] on div "/* GLOBAL SITE CSS - ADD CSS TO AFFECT THE WHOLE SITE */ .ls-widget { backgroun…" at bounding box center [373, 165] width 497 height 299
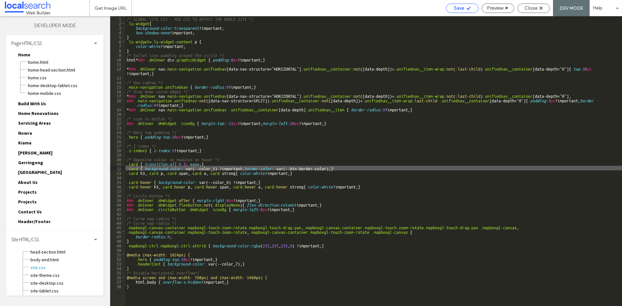
click at [460, 7] on span "Save" at bounding box center [459, 8] width 10 height 6
drag, startPoint x: 195, startPoint y: 169, endPoint x: 215, endPoint y: 168, distance: 19.8
click at [215, 168] on div "/* GLOBAL SITE CSS - ADD CSS TO AFFECT THE WHOLE SITE */ .ls-widget { backgroun…" at bounding box center [373, 165] width 497 height 299
drag, startPoint x: 287, startPoint y: 168, endPoint x: 329, endPoint y: 168, distance: 41.5
click at [329, 168] on div "/* GLOBAL SITE CSS - ADD CSS TO AFFECT THE WHOLE SITE */ .ls-widget { backgroun…" at bounding box center [373, 165] width 497 height 299
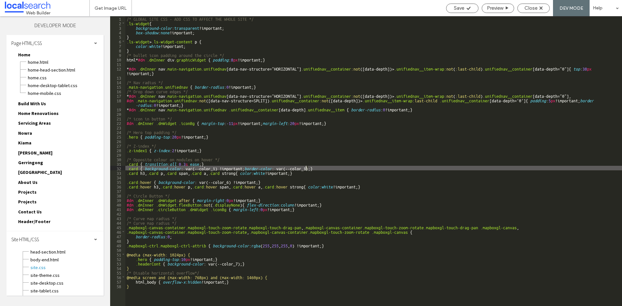
click at [307, 169] on div "/* GLOBAL SITE CSS - ADD CSS TO AFFECT THE WHOLE SITE */ .ls-widget { backgroun…" at bounding box center [373, 165] width 497 height 299
click at [456, 9] on span "Save" at bounding box center [459, 8] width 10 height 6
click at [312, 168] on div "/* GLOBAL SITE CSS - ADD CSS TO AFFECT THE WHOLE SITE */ .ls-widget { backgroun…" at bounding box center [373, 165] width 497 height 299
click at [460, 8] on span "Save" at bounding box center [459, 8] width 10 height 6
click at [457, 8] on span "Save" at bounding box center [459, 8] width 10 height 6
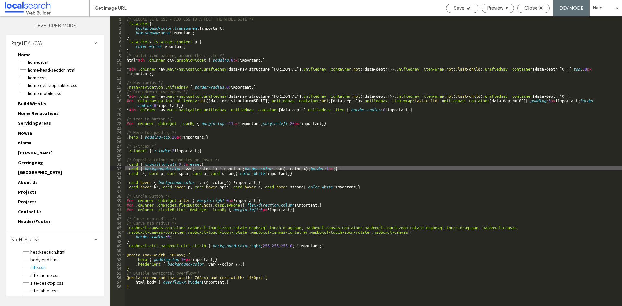
click at [338, 169] on div "/* GLOBAL SITE CSS - ADD CSS TO AFFECT THE WHOLE SITE */ .ls-widget { backgroun…" at bounding box center [373, 165] width 497 height 299
type textarea "**"
click at [459, 8] on span "Save" at bounding box center [459, 8] width 10 height 6
click at [460, 8] on span "Save" at bounding box center [459, 8] width 10 height 6
click at [534, 12] on div "Close" at bounding box center [534, 8] width 32 height 9
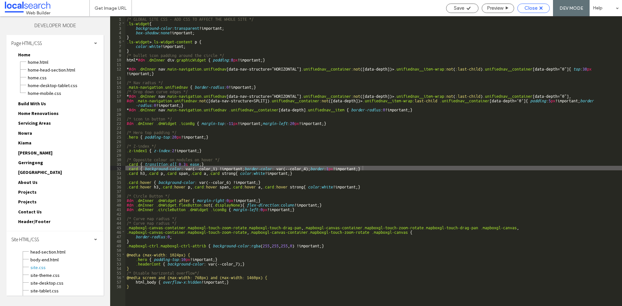
click at [532, 6] on span "Close" at bounding box center [531, 8] width 13 height 6
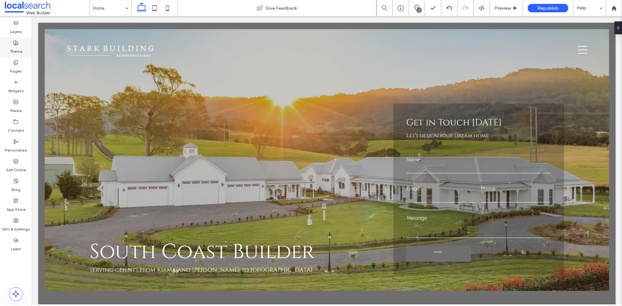
click at [13, 45] on icon at bounding box center [15, 42] width 5 height 5
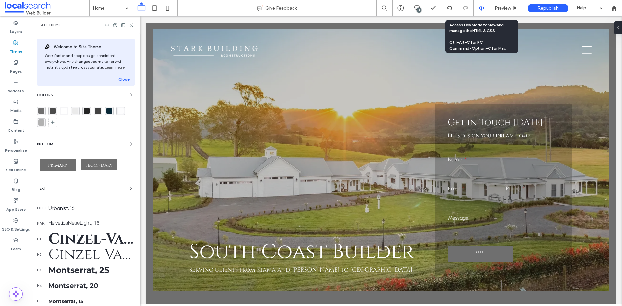
click at [482, 10] on icon at bounding box center [482, 8] width 6 height 6
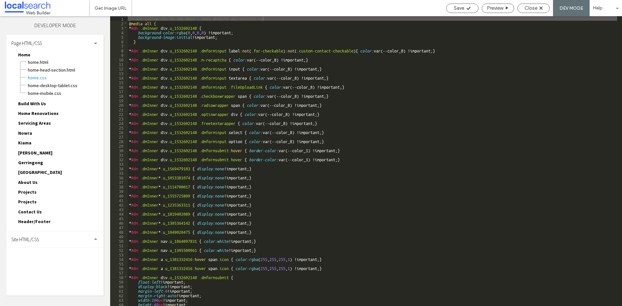
click at [50, 239] on div "Site HTML/CSS" at bounding box center [54, 239] width 97 height 16
click at [46, 266] on span "site.css" at bounding box center [67, 267] width 74 height 6
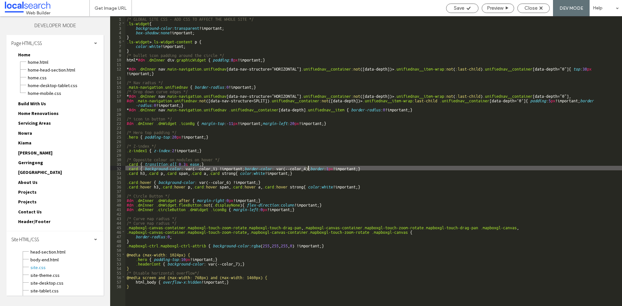
click at [308, 168] on div "/* GLOBAL SITE CSS - ADD CSS TO AFFECT THE WHOLE SITE */ .ls-widget { backgroun…" at bounding box center [373, 165] width 497 height 299
click at [461, 9] on span "Save" at bounding box center [459, 8] width 10 height 6
click at [457, 8] on span "Save" at bounding box center [459, 8] width 10 height 6
click at [366, 167] on div "/* GLOBAL SITE CSS - ADD CSS TO AFFECT THE WHOLE SITE */ .ls-widget { backgroun…" at bounding box center [373, 165] width 497 height 299
paste textarea
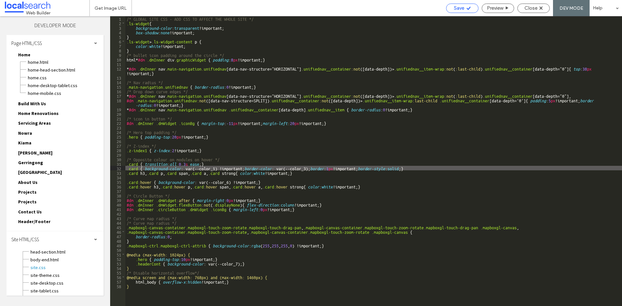
click at [464, 6] on div "Save" at bounding box center [463, 8] width 32 height 6
click at [411, 169] on div "/* GLOBAL SITE CSS - ADD CSS TO AFFECT THE WHOLE SITE */ .ls-widget { backgroun…" at bounding box center [373, 165] width 497 height 299
click at [457, 6] on span "Save" at bounding box center [459, 8] width 10 height 6
click at [308, 167] on div "/* GLOBAL SITE CSS - ADD CSS TO AFFECT THE WHOLE SITE */ .ls-widget { backgroun…" at bounding box center [373, 165] width 497 height 299
drag, startPoint x: 459, startPoint y: 9, endPoint x: 367, endPoint y: 1, distance: 91.7
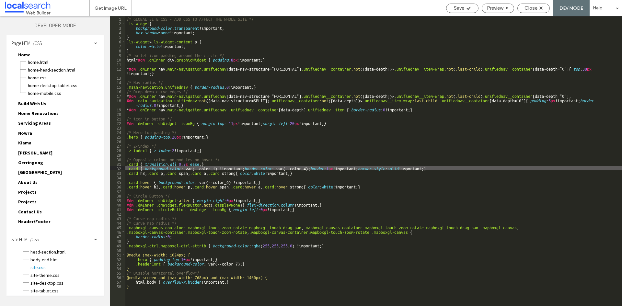
click at [459, 9] on span "Save" at bounding box center [459, 8] width 10 height 6
drag, startPoint x: 278, startPoint y: 169, endPoint x: 310, endPoint y: 169, distance: 31.8
click at [310, 169] on div "/* GLOBAL SITE CSS - ADD CSS TO AFFECT THE WHOLE SITE */ .ls-widget { backgroun…" at bounding box center [373, 165] width 497 height 299
click at [457, 9] on span "Save" at bounding box center [459, 8] width 10 height 6
type textarea "**"
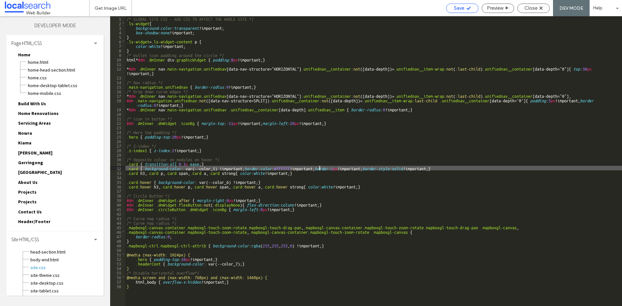
click at [451, 8] on div "Save" at bounding box center [463, 8] width 32 height 6
drag, startPoint x: 377, startPoint y: 167, endPoint x: 446, endPoint y: 168, distance: 69.0
click at [446, 168] on div "/* GLOBAL SITE CSS - ADD CSS TO AFFECT THE WHOLE SITE */ .ls-widget { backgroun…" at bounding box center [373, 165] width 497 height 299
click at [303, 167] on div "/* GLOBAL SITE CSS - ADD CSS TO AFFECT THE WHOLE SITE */ .ls-widget { backgroun…" at bounding box center [373, 165] width 497 height 299
drag, startPoint x: 247, startPoint y: 168, endPoint x: 295, endPoint y: 169, distance: 47.6
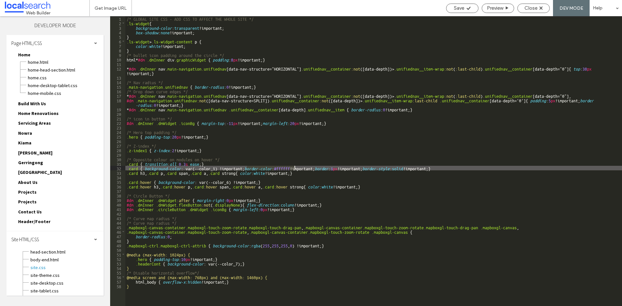
click at [295, 169] on div "/* GLOBAL SITE CSS - ADD CSS TO AFFECT THE WHOLE SITE */ .ls-widget { backgroun…" at bounding box center [373, 165] width 497 height 299
click at [458, 9] on span "Save" at bounding box center [459, 8] width 10 height 6
